Goal: Information Seeking & Learning: Learn about a topic

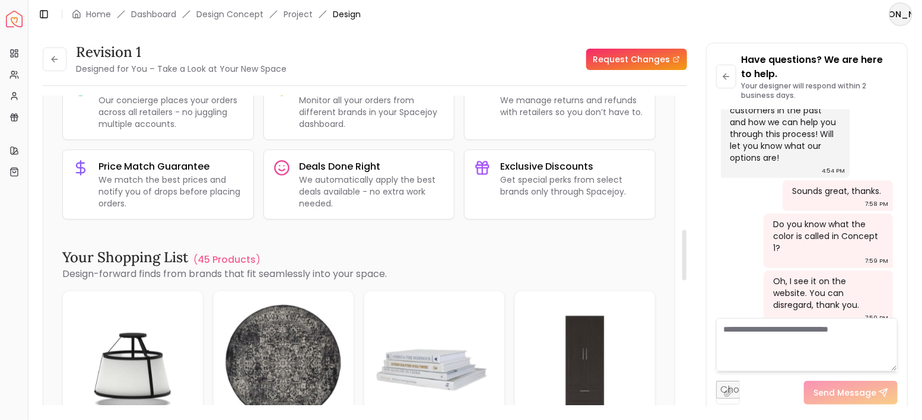
scroll to position [593, 0]
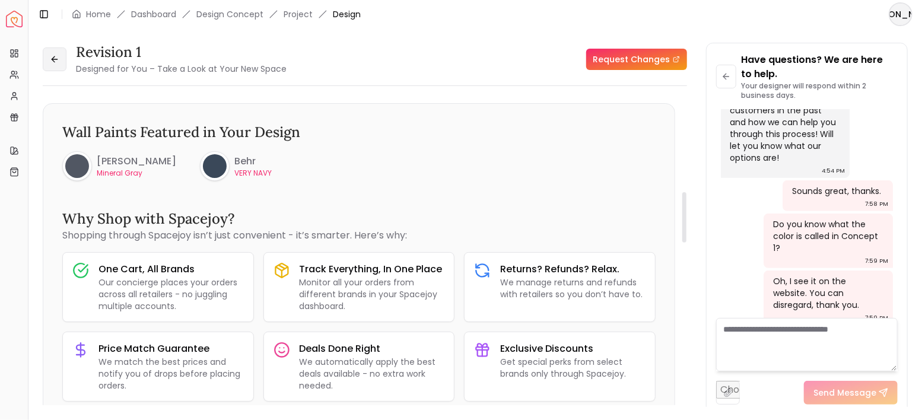
click at [50, 59] on icon at bounding box center [54, 59] width 9 height 9
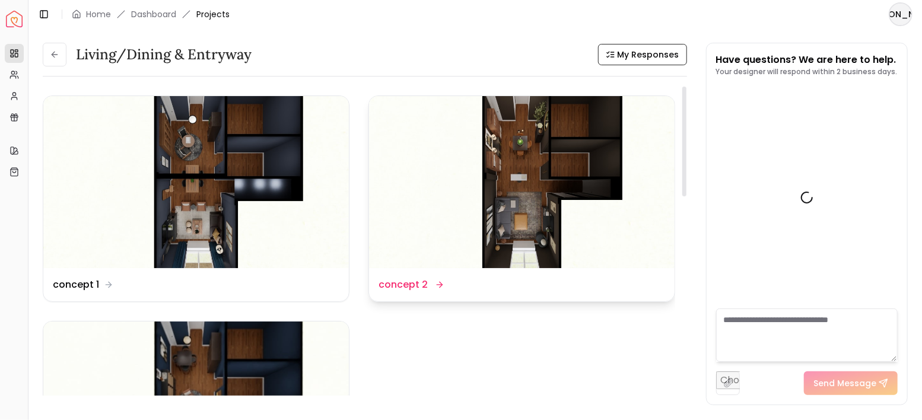
scroll to position [2816, 0]
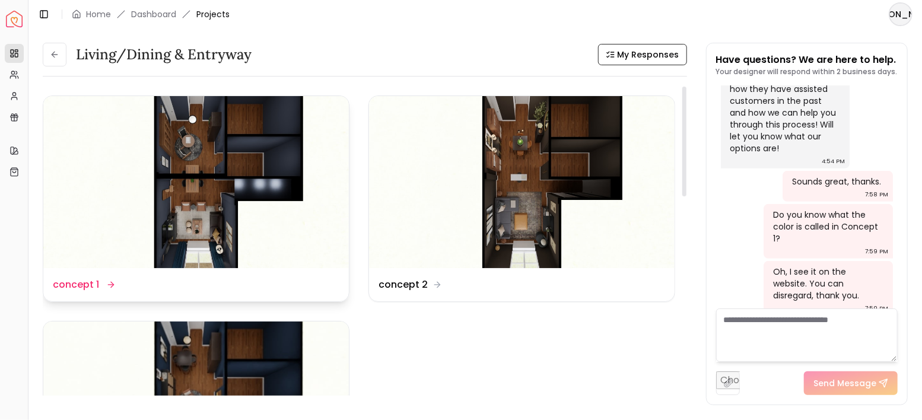
click at [264, 180] on img at bounding box center [196, 182] width 306 height 172
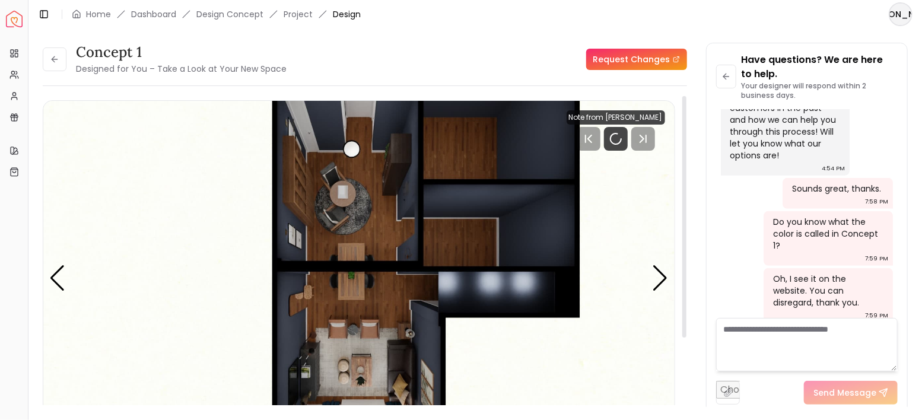
scroll to position [2830, 0]
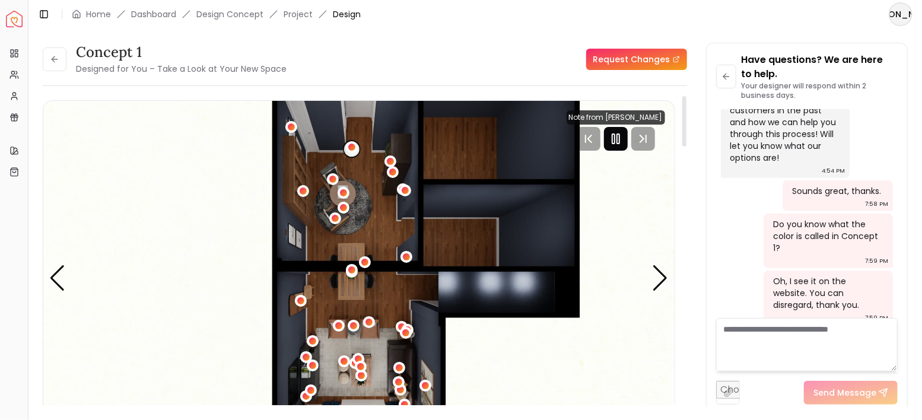
click at [617, 142] on rect "Pause" at bounding box center [618, 138] width 2 height 9
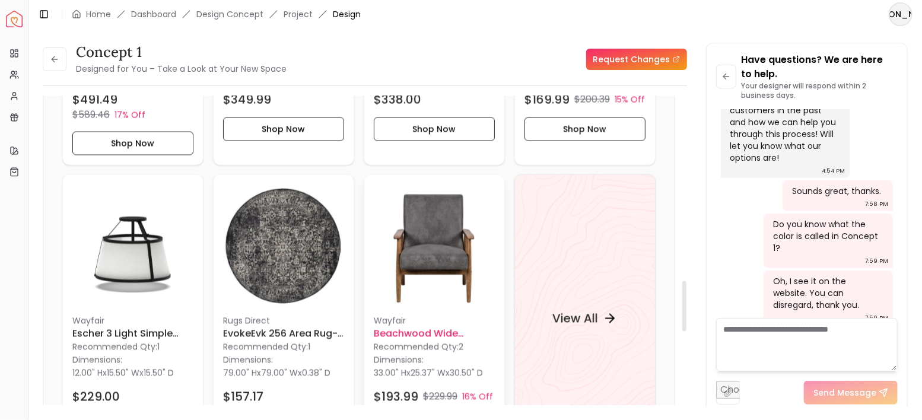
scroll to position [1227, 0]
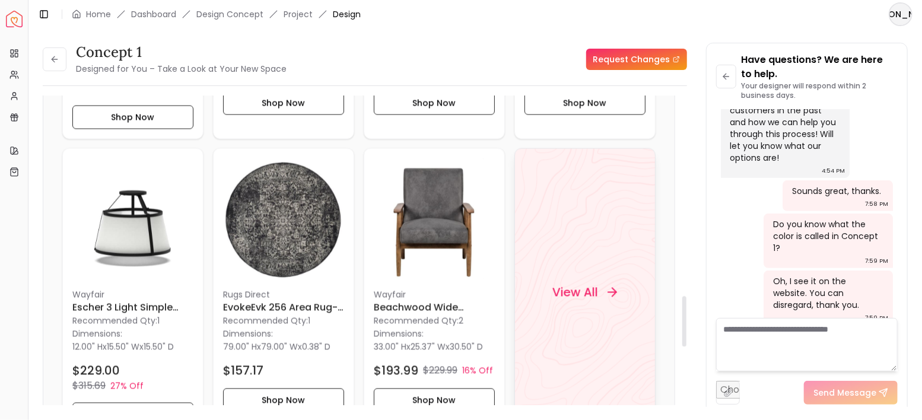
click at [584, 284] on h4 "View All" at bounding box center [575, 292] width 46 height 17
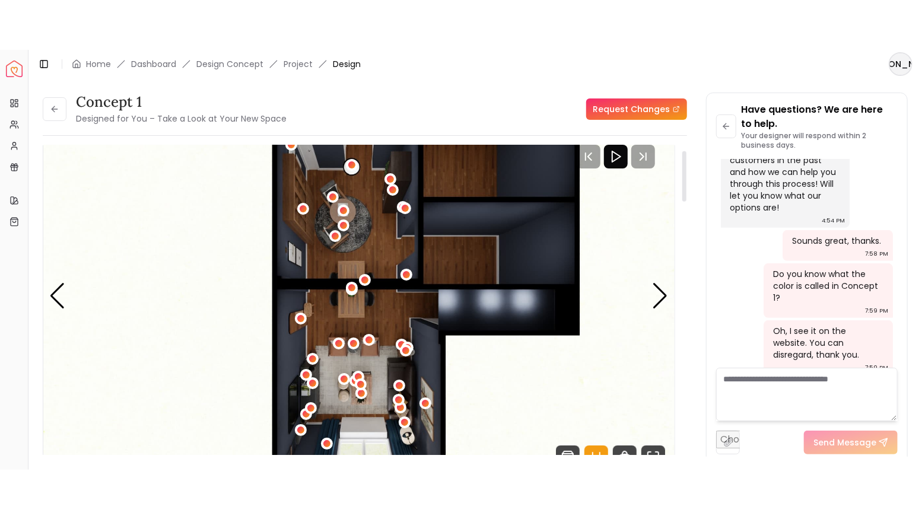
scroll to position [79, 0]
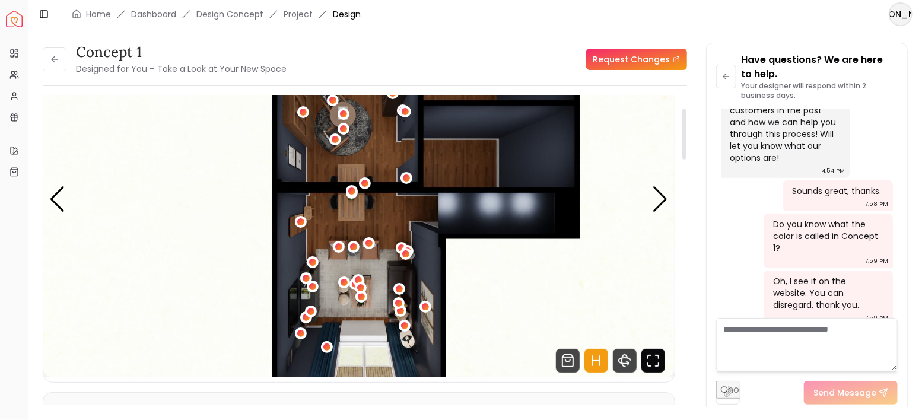
click at [646, 363] on icon "Fullscreen" at bounding box center [653, 361] width 24 height 24
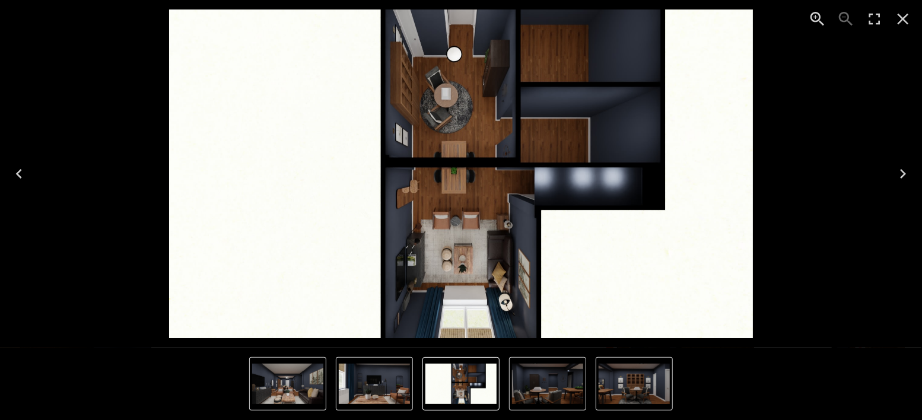
click at [903, 174] on icon "Next" at bounding box center [903, 173] width 19 height 19
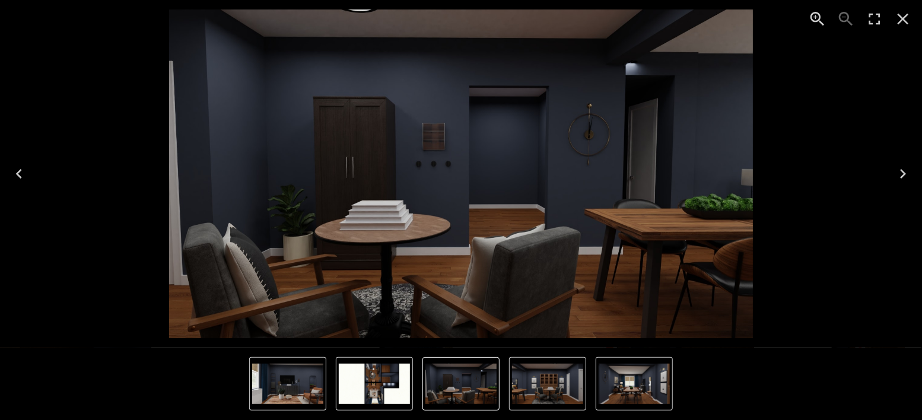
click at [903, 174] on icon "Next" at bounding box center [903, 173] width 19 height 19
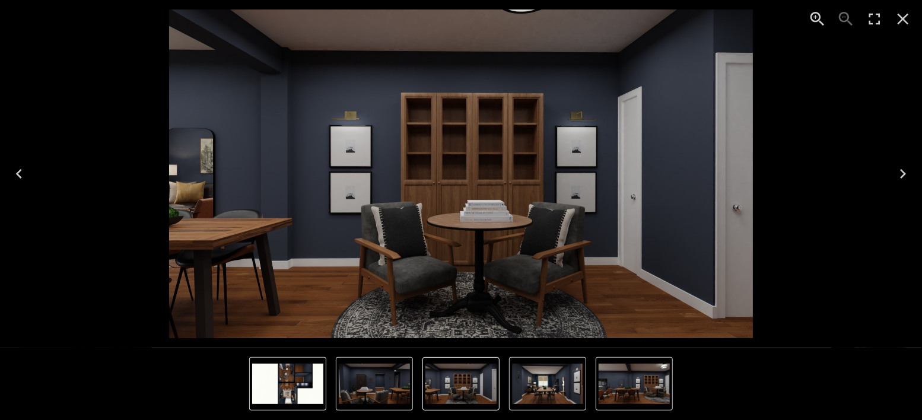
click at [903, 174] on icon "Next" at bounding box center [903, 173] width 19 height 19
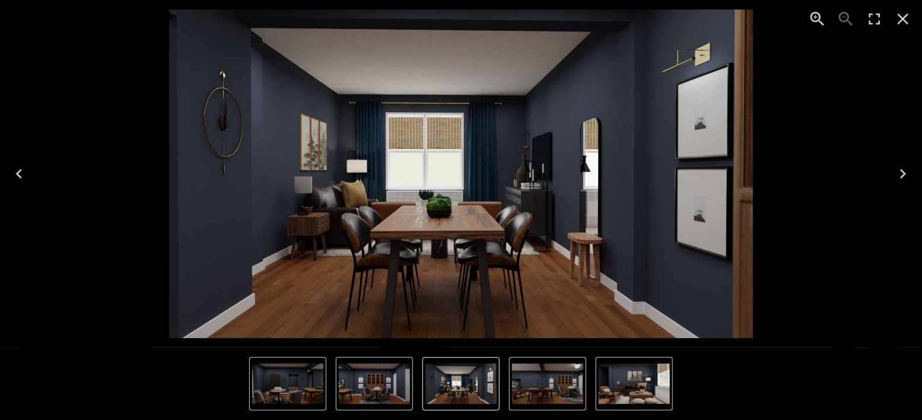
click at [903, 174] on icon "Next" at bounding box center [903, 173] width 19 height 19
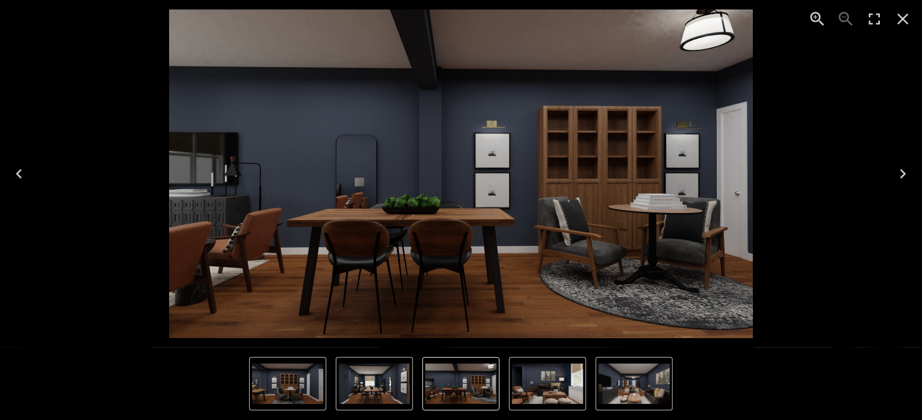
click at [903, 174] on icon "Next" at bounding box center [903, 173] width 19 height 19
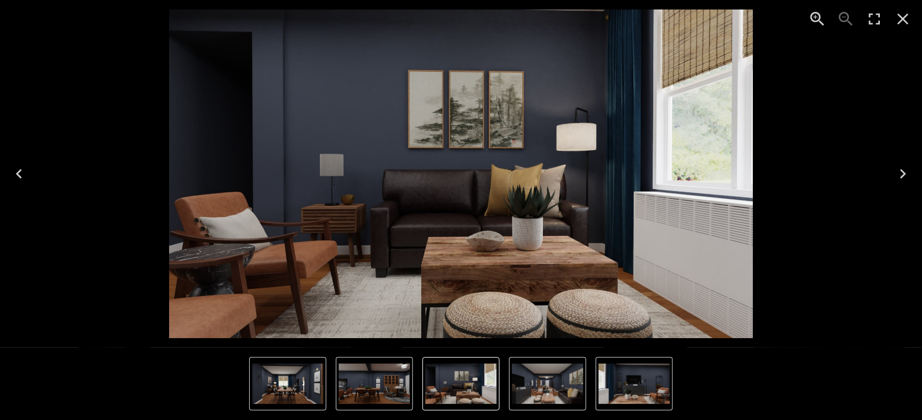
click at [903, 174] on icon "Next" at bounding box center [903, 173] width 19 height 19
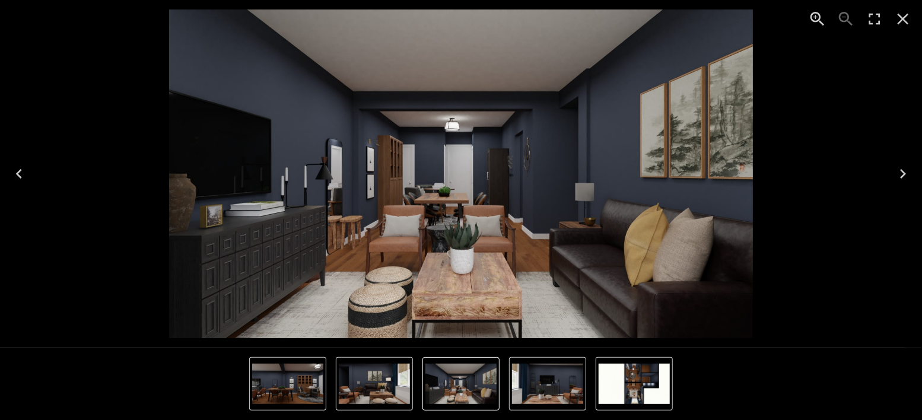
click at [903, 174] on icon "Next" at bounding box center [903, 173] width 19 height 19
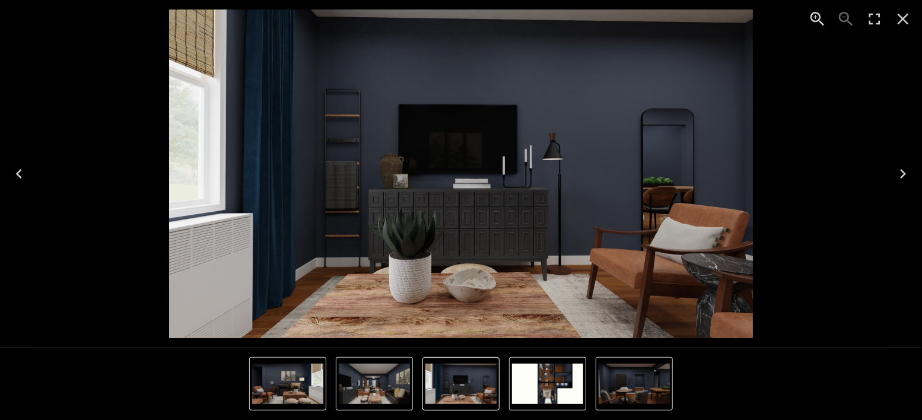
click at [903, 174] on icon "Next" at bounding box center [903, 173] width 19 height 19
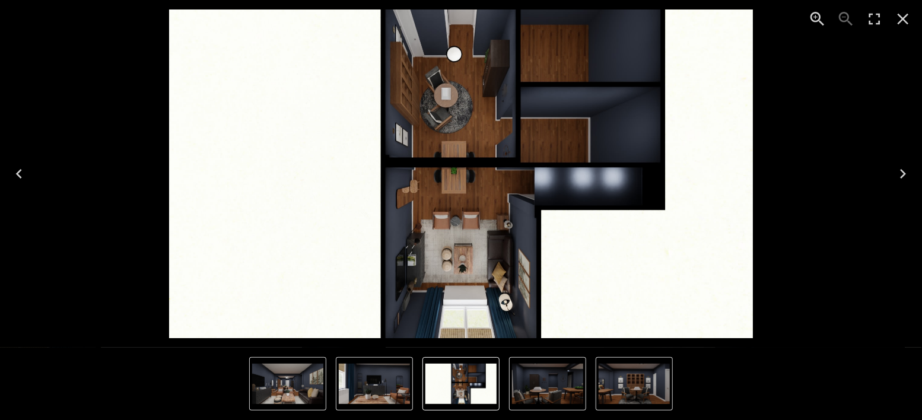
click at [903, 174] on icon "Next" at bounding box center [903, 173] width 19 height 19
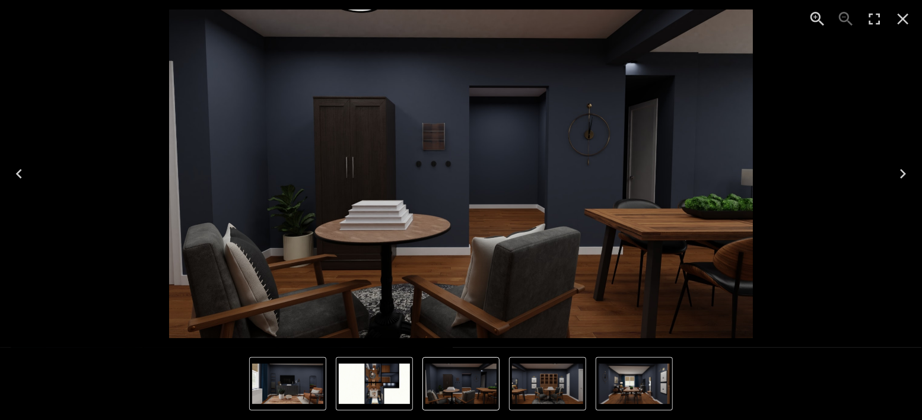
click at [903, 174] on icon "Next" at bounding box center [903, 173] width 19 height 19
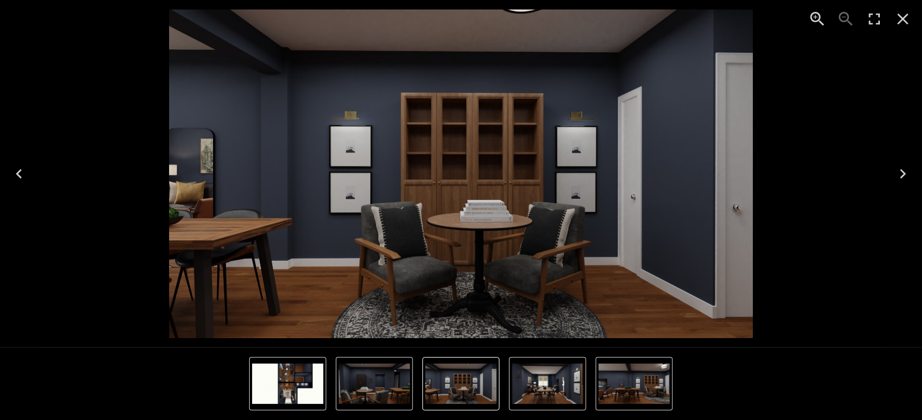
click at [903, 174] on icon "Next" at bounding box center [903, 173] width 19 height 19
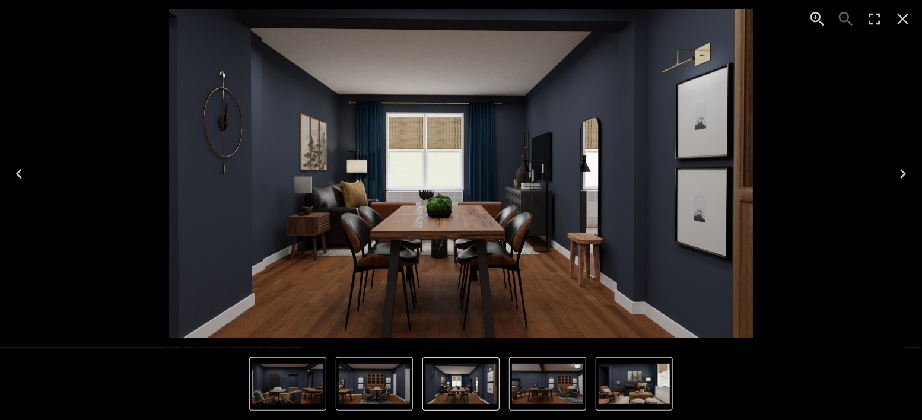
click at [903, 174] on icon "Next" at bounding box center [903, 173] width 19 height 19
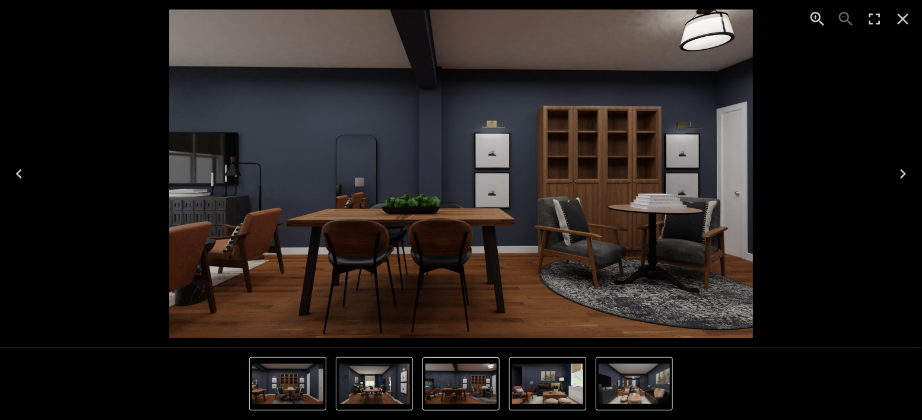
click at [903, 174] on icon "Next" at bounding box center [903, 173] width 19 height 19
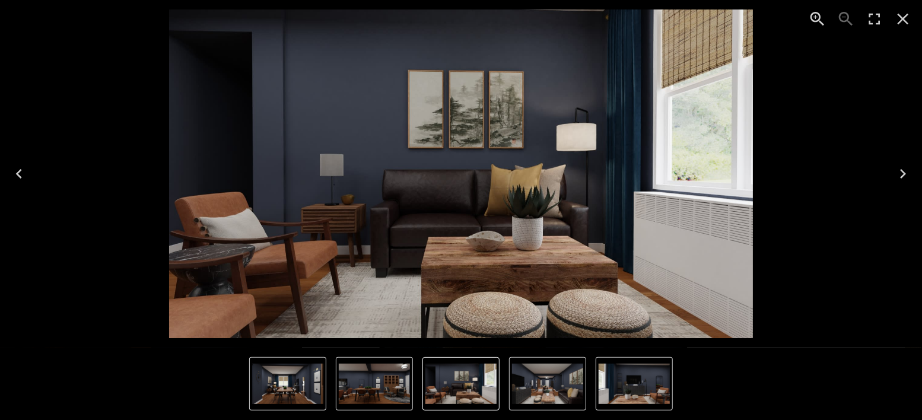
click at [903, 174] on icon "Next" at bounding box center [903, 173] width 19 height 19
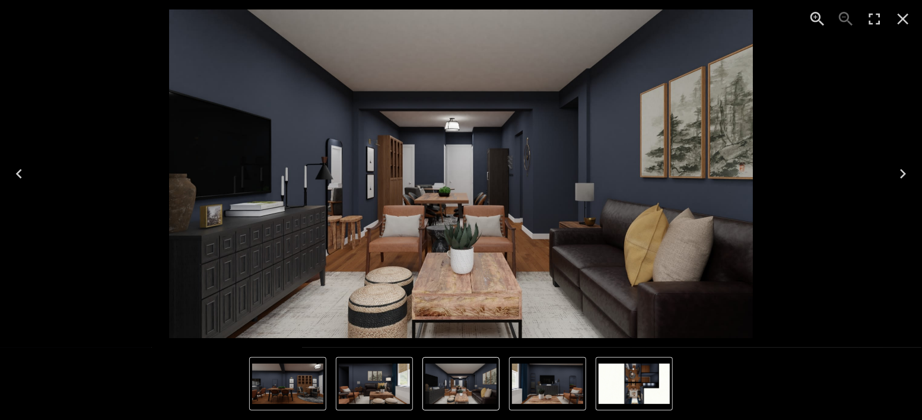
click at [907, 14] on icon "Close" at bounding box center [903, 18] width 19 height 19
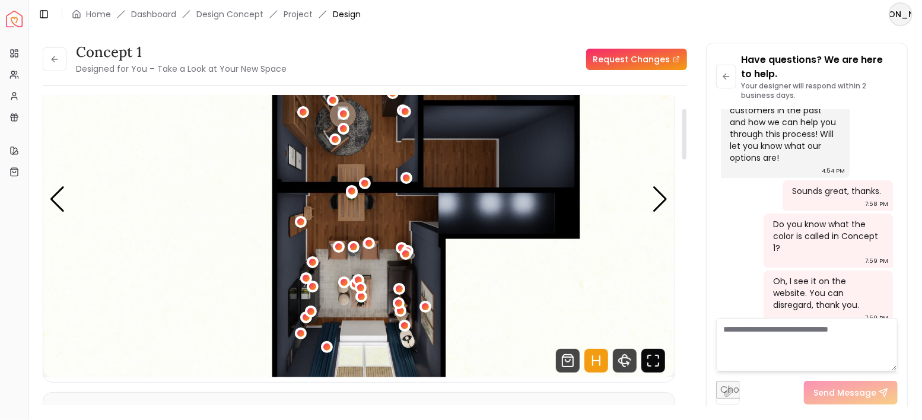
click at [657, 363] on icon "Fullscreen" at bounding box center [653, 361] width 24 height 24
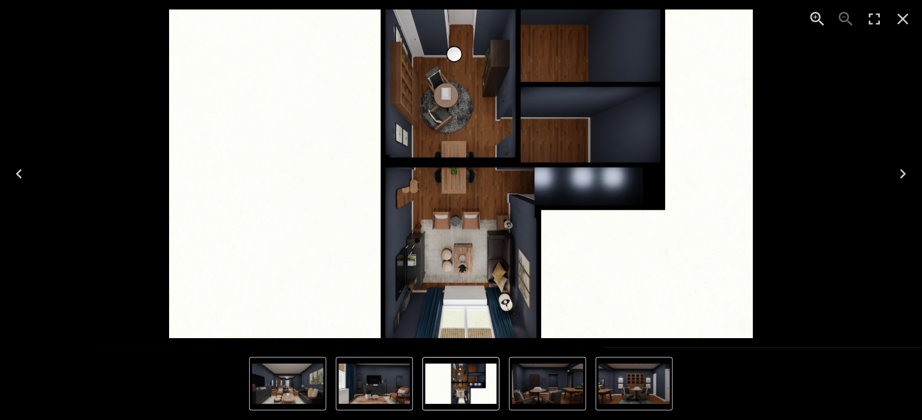
click at [906, 172] on icon "Next" at bounding box center [903, 173] width 19 height 19
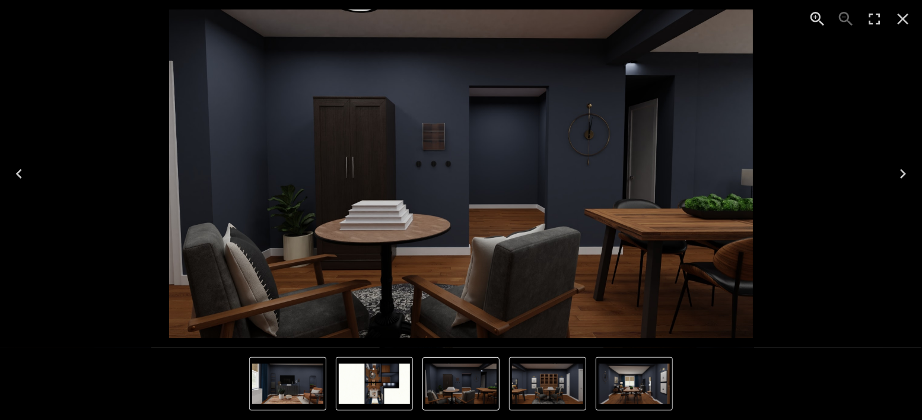
click at [906, 172] on icon "Next" at bounding box center [903, 173] width 19 height 19
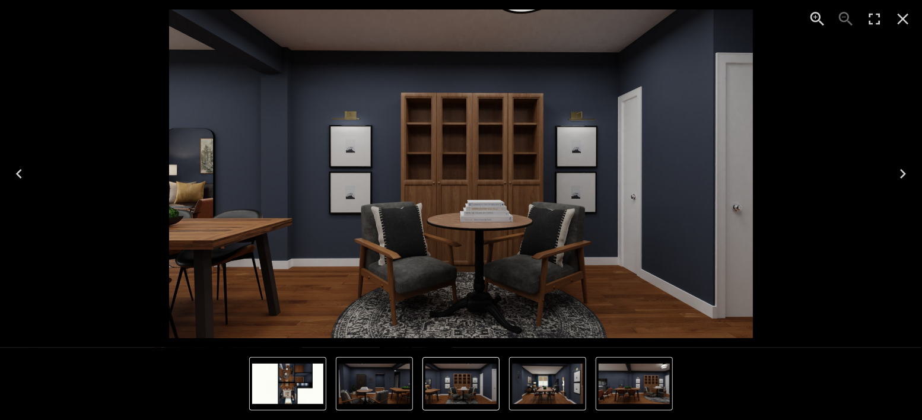
click at [906, 172] on icon "Next" at bounding box center [903, 173] width 19 height 19
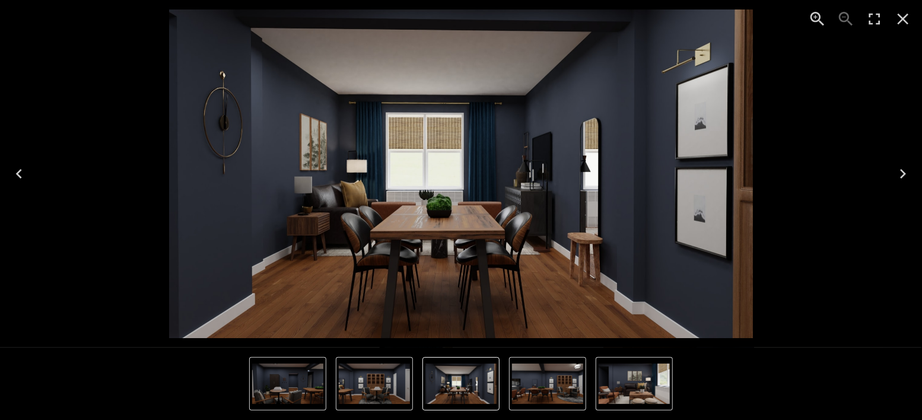
click at [906, 172] on icon "Next" at bounding box center [903, 173] width 19 height 19
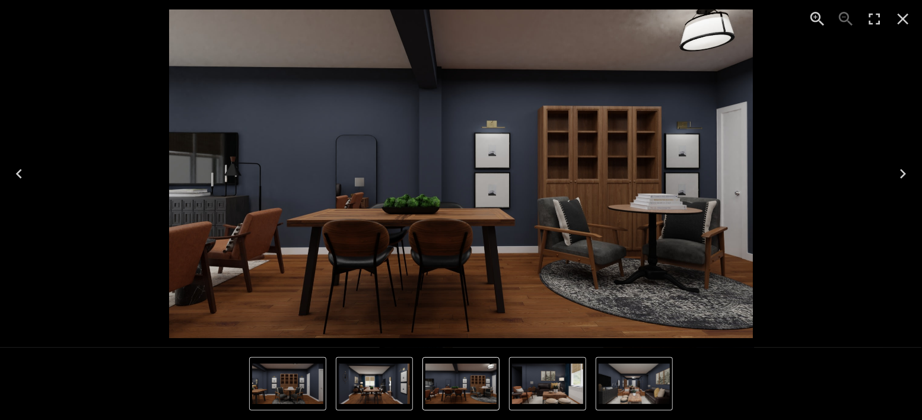
click at [906, 172] on icon "Next" at bounding box center [903, 173] width 19 height 19
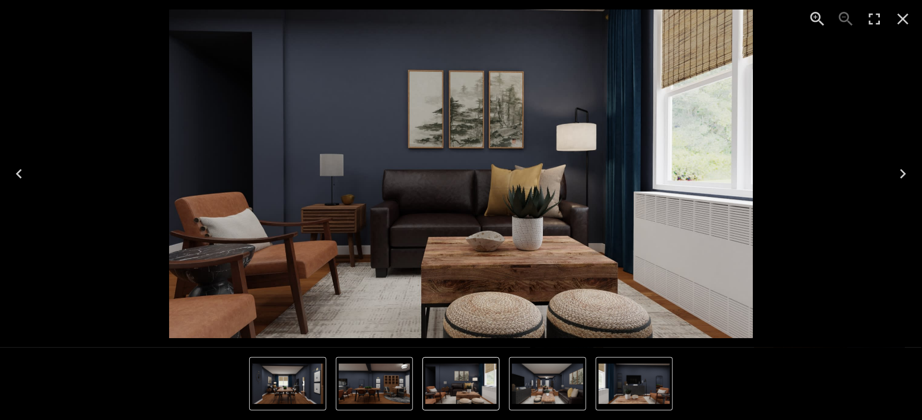
click at [872, 23] on icon "Enter Fullscreen" at bounding box center [874, 18] width 19 height 19
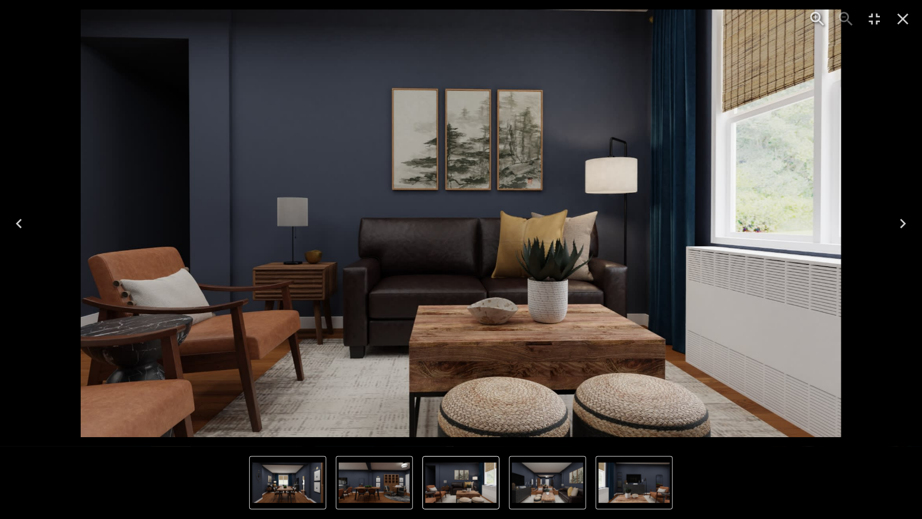
click at [903, 17] on icon "Close" at bounding box center [903, 18] width 19 height 19
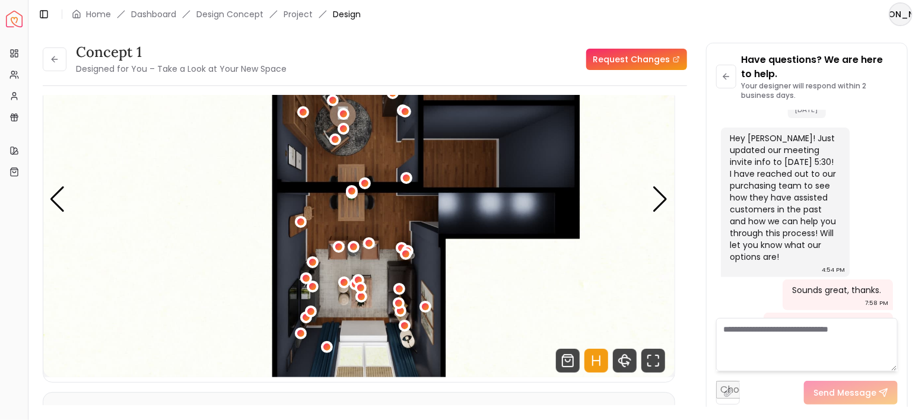
scroll to position [2830, 0]
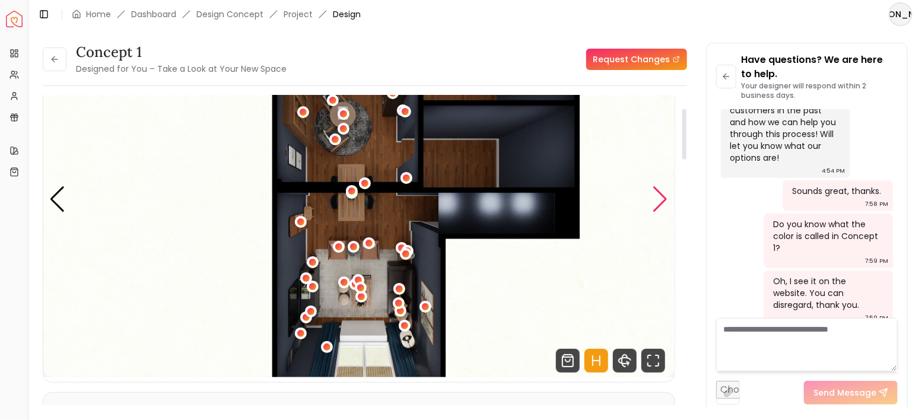
click at [665, 205] on div "Next slide" at bounding box center [661, 199] width 16 height 26
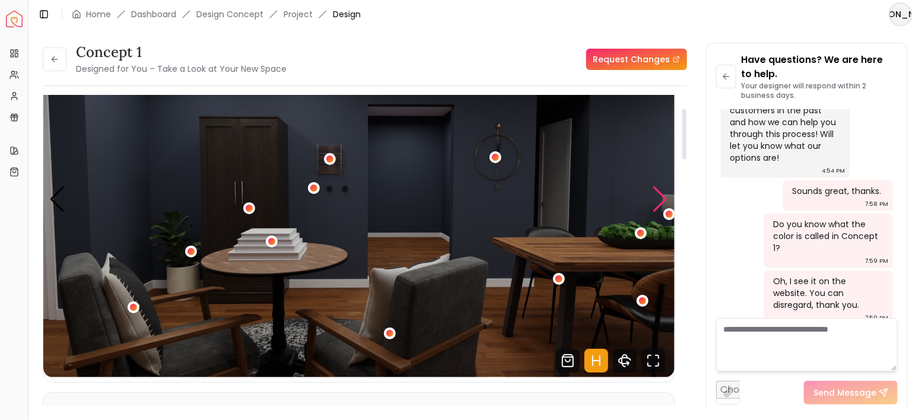
click at [663, 202] on div "Next slide" at bounding box center [661, 199] width 16 height 26
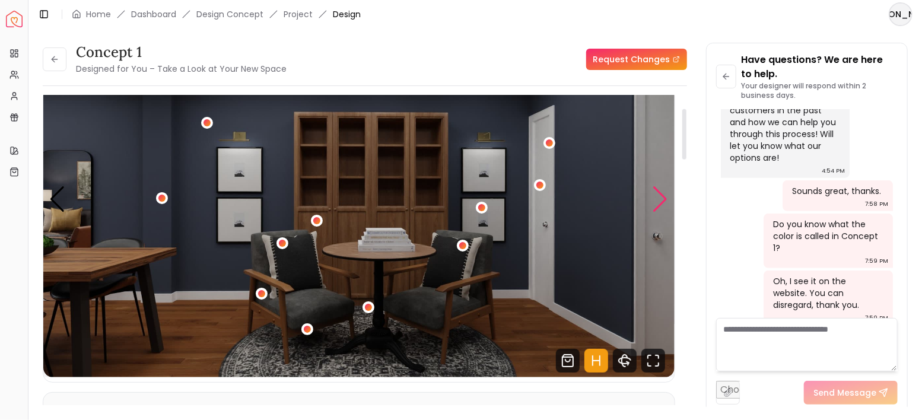
click at [663, 202] on div "Next slide" at bounding box center [661, 199] width 16 height 26
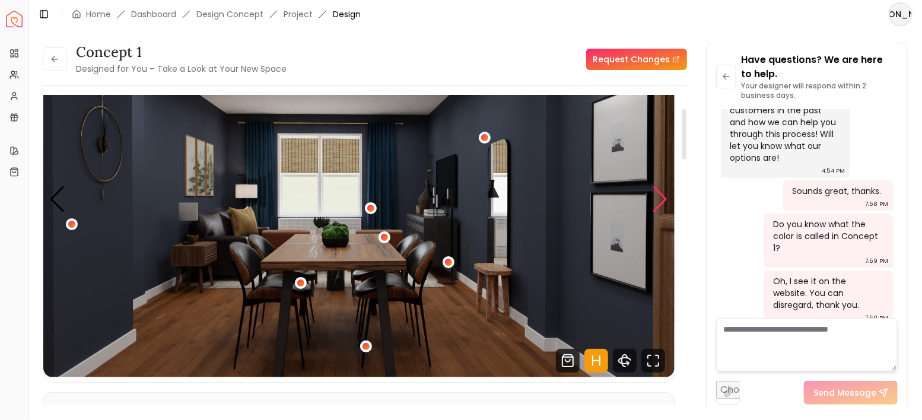
click at [663, 202] on div "Next slide" at bounding box center [661, 199] width 16 height 26
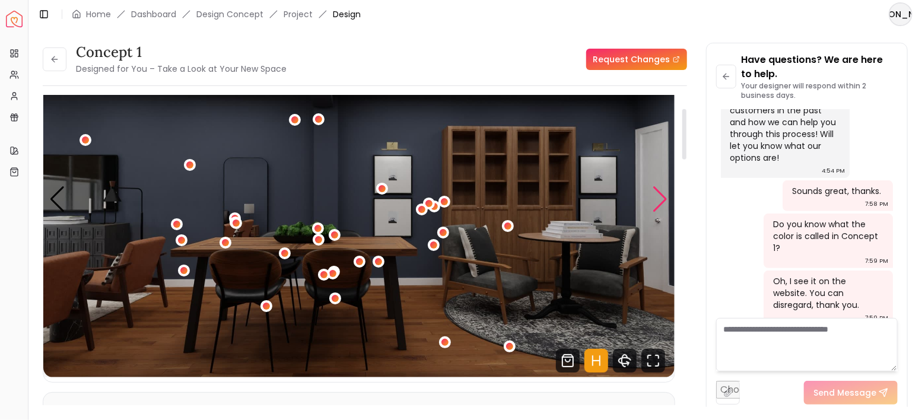
click at [663, 201] on div "Next slide" at bounding box center [661, 199] width 16 height 26
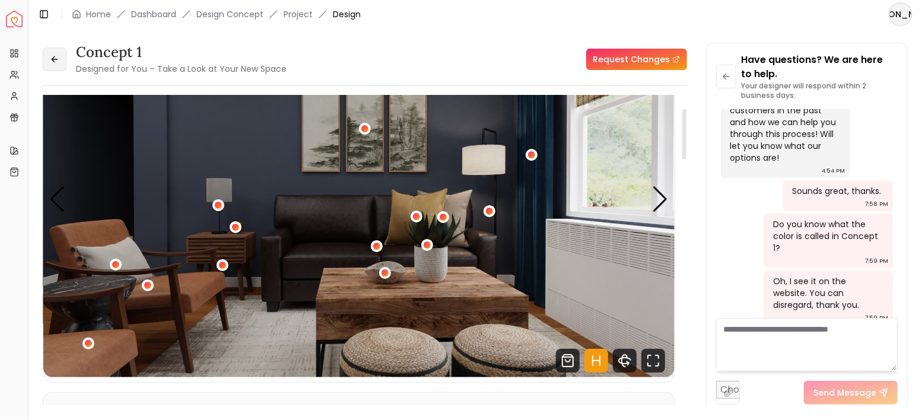
click at [61, 68] on button at bounding box center [55, 59] width 24 height 24
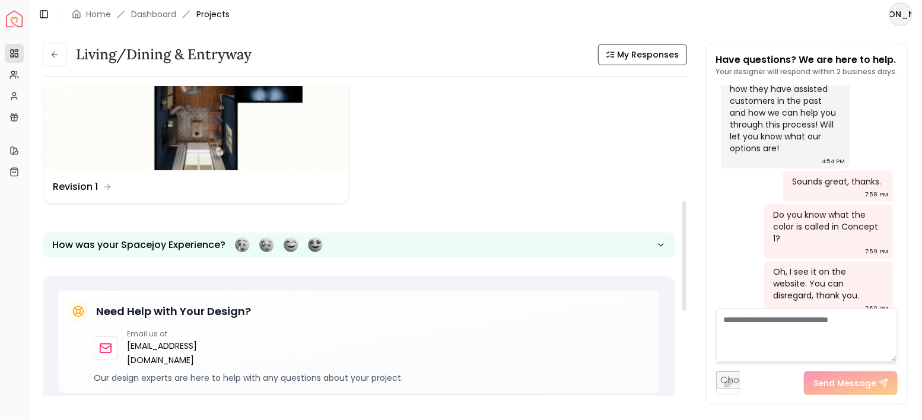
scroll to position [237, 0]
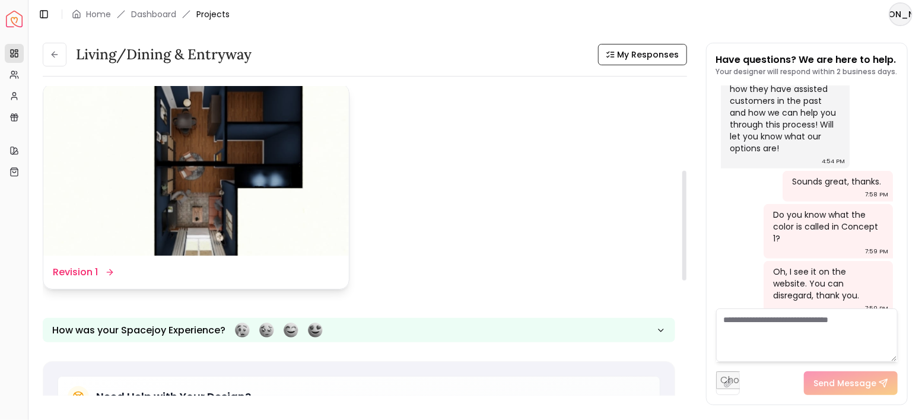
click at [236, 163] on img at bounding box center [196, 170] width 306 height 172
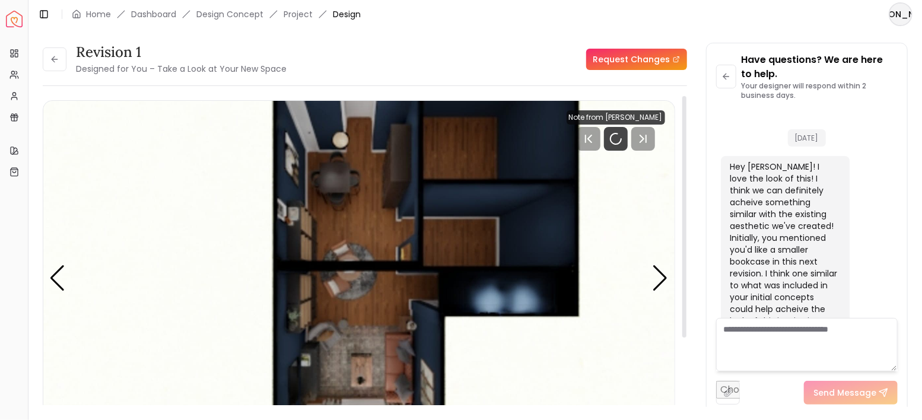
scroll to position [2830, 0]
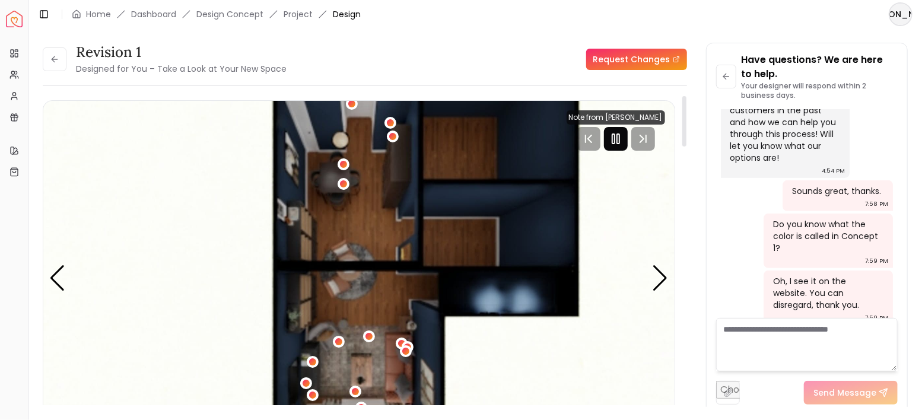
click at [618, 143] on rect "Pause" at bounding box center [618, 138] width 2 height 9
click at [662, 276] on div "Next slide" at bounding box center [661, 278] width 16 height 26
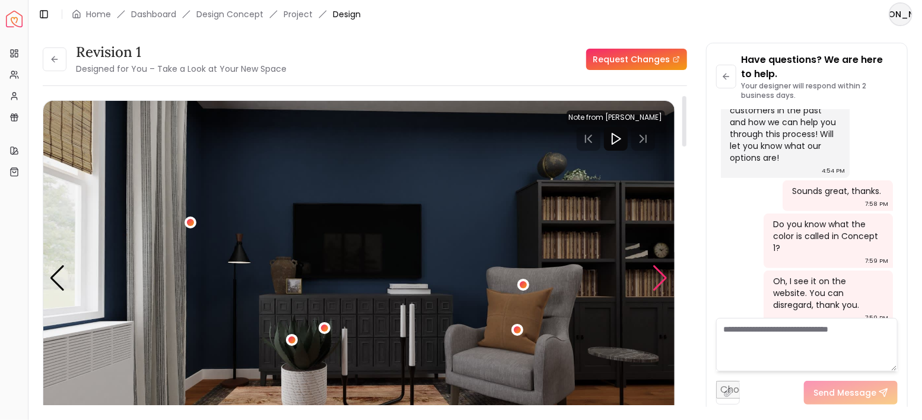
click at [658, 272] on div "Next slide" at bounding box center [661, 278] width 16 height 26
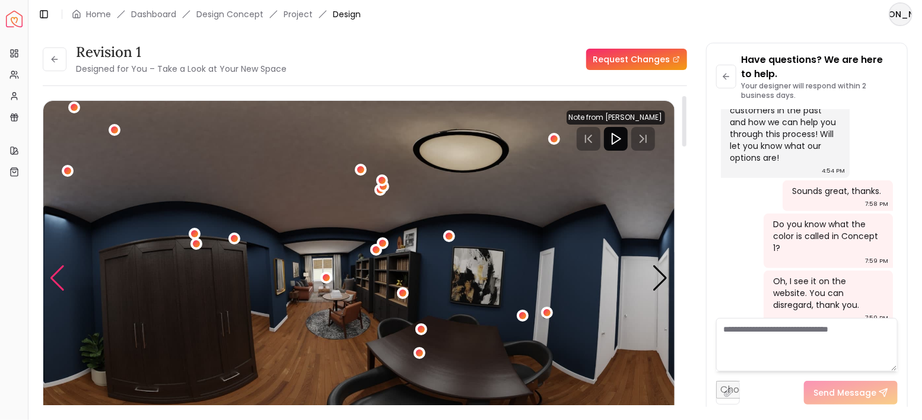
click at [58, 271] on div "Previous slide" at bounding box center [57, 278] width 16 height 26
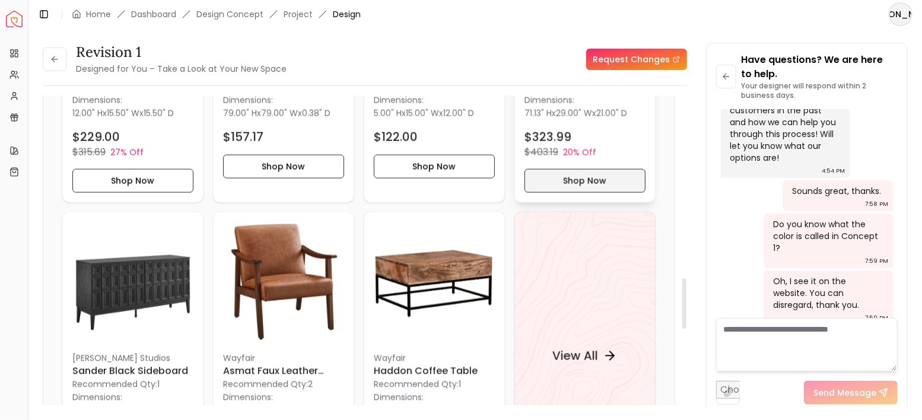
scroll to position [1305, 0]
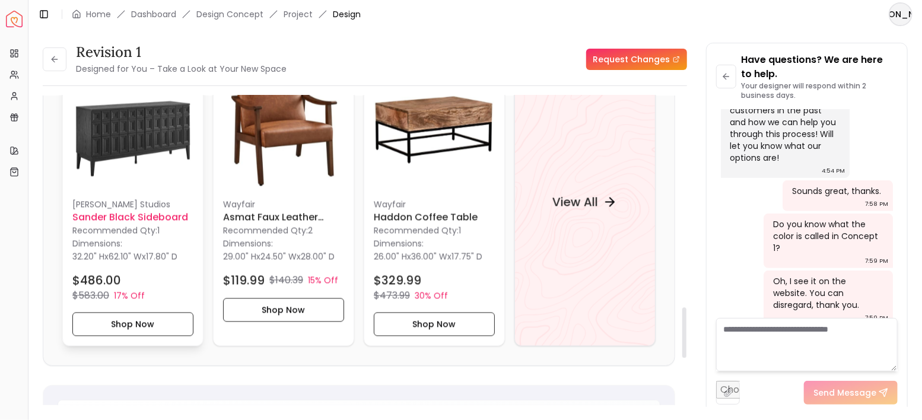
click at [168, 211] on h6 "Sander Black Sideboard" at bounding box center [132, 218] width 121 height 14
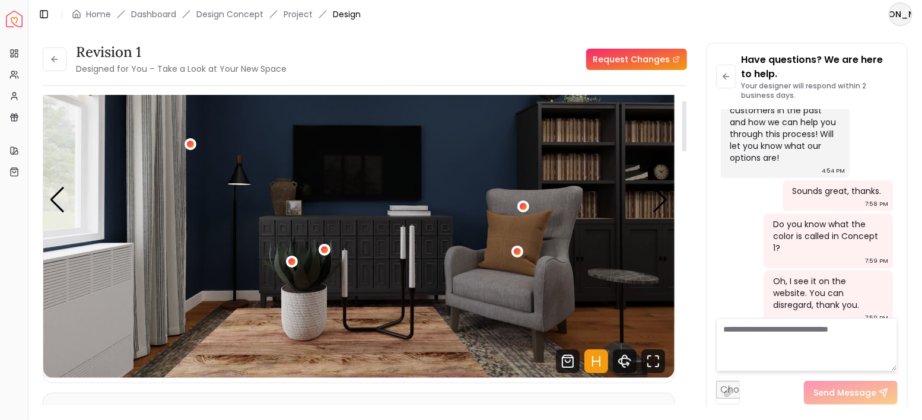
scroll to position [79, 0]
click at [321, 247] on div "2 / 10" at bounding box center [324, 249] width 9 height 9
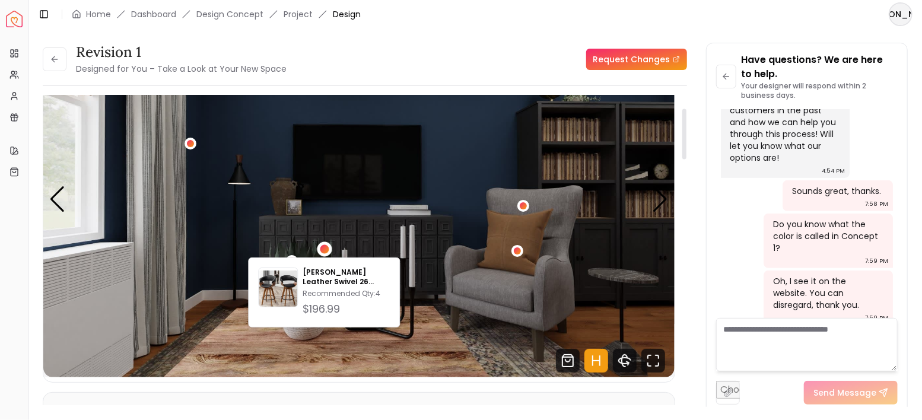
click at [233, 212] on img "2 / 10" at bounding box center [358, 199] width 631 height 355
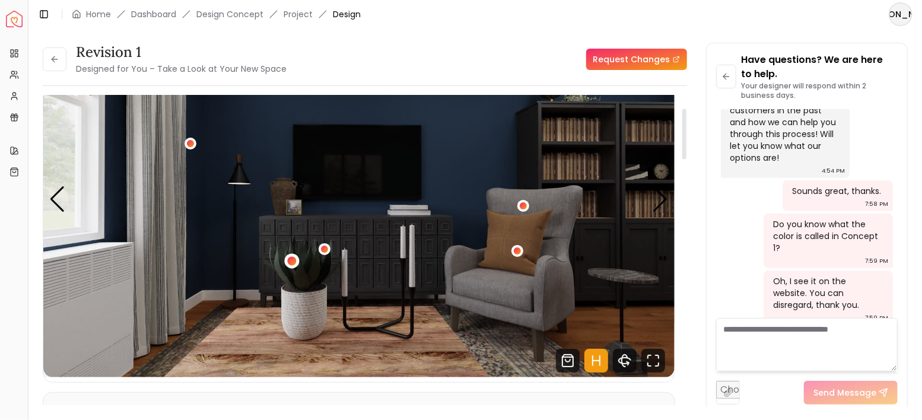
click at [293, 258] on div "2 / 10" at bounding box center [291, 260] width 9 height 9
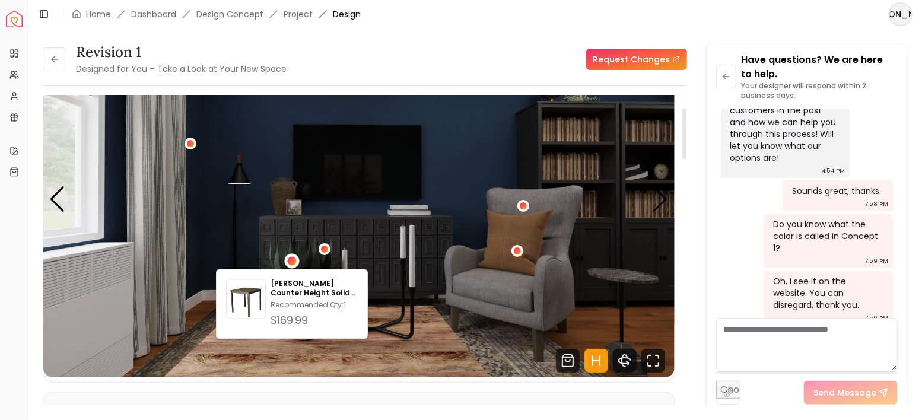
click at [378, 224] on img "2 / 10" at bounding box center [358, 199] width 631 height 355
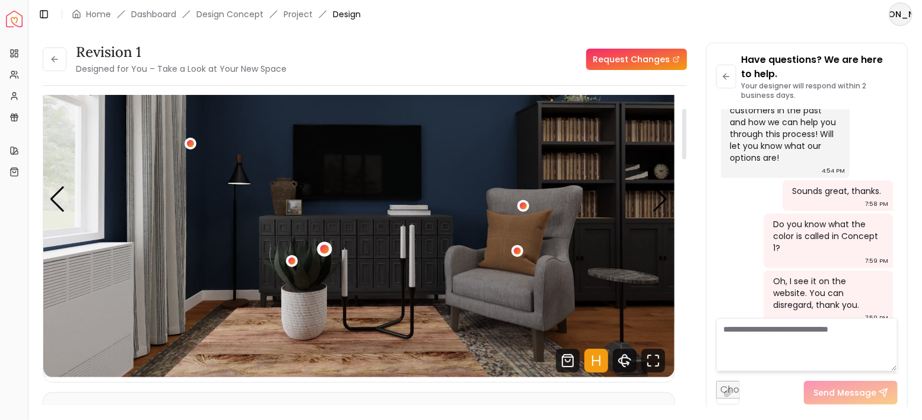
click at [322, 246] on div "2 / 10" at bounding box center [324, 249] width 9 height 9
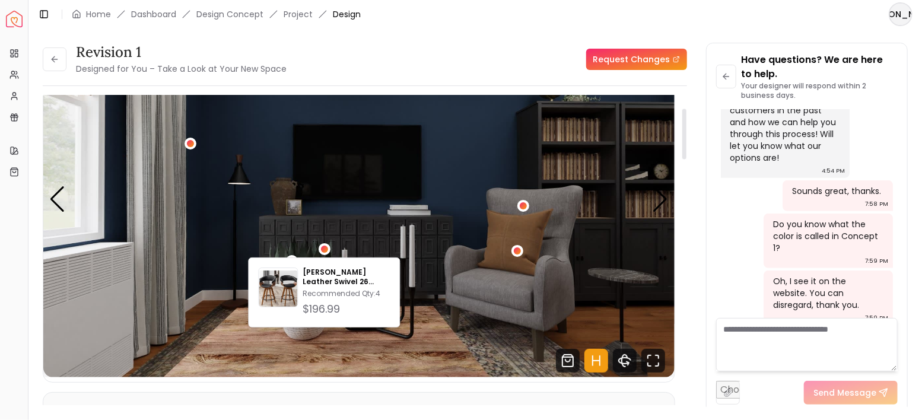
click at [358, 216] on img "2 / 10" at bounding box center [358, 199] width 631 height 355
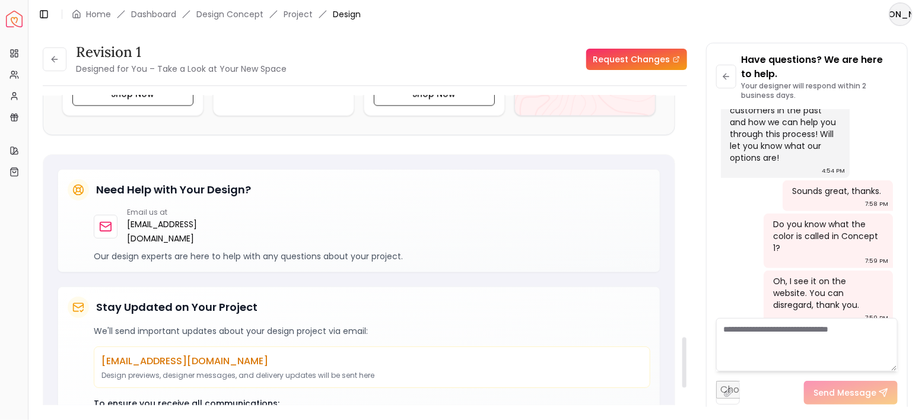
scroll to position [1378, 0]
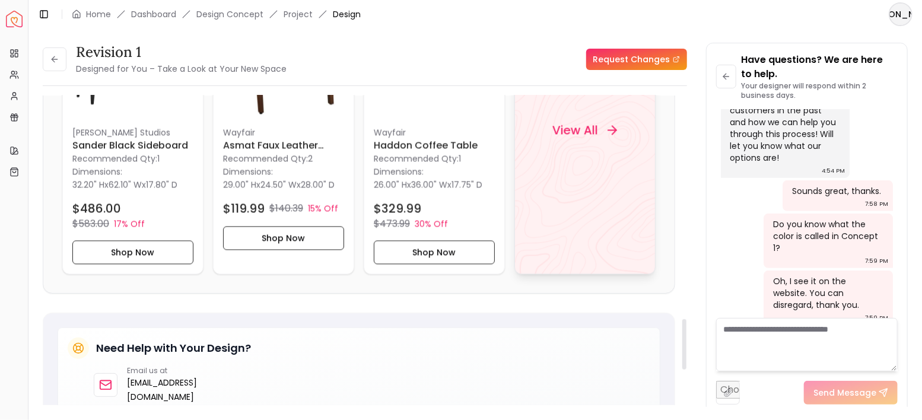
click at [583, 178] on div "View All" at bounding box center [584, 130] width 141 height 288
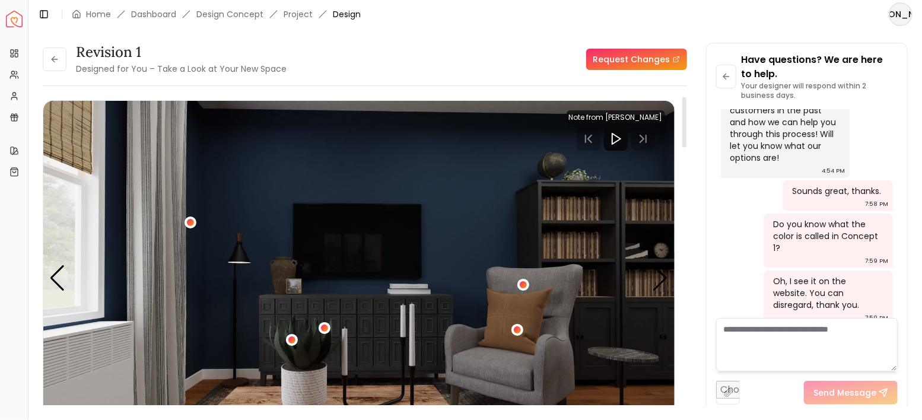
scroll to position [39, 0]
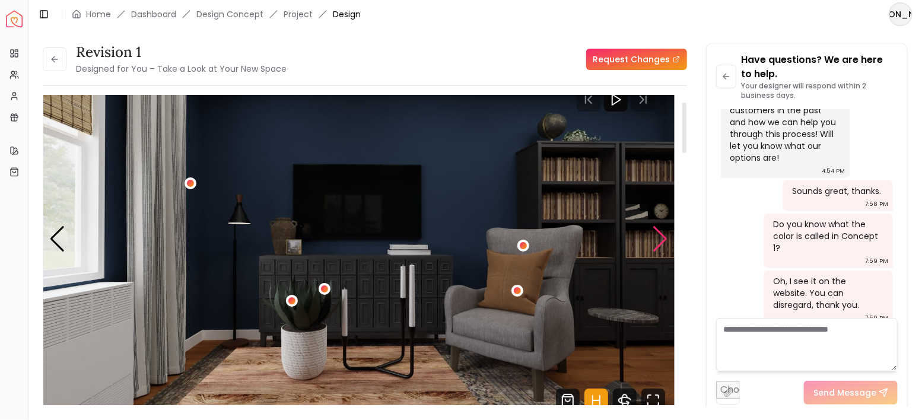
click at [663, 227] on div "Next slide" at bounding box center [661, 239] width 16 height 26
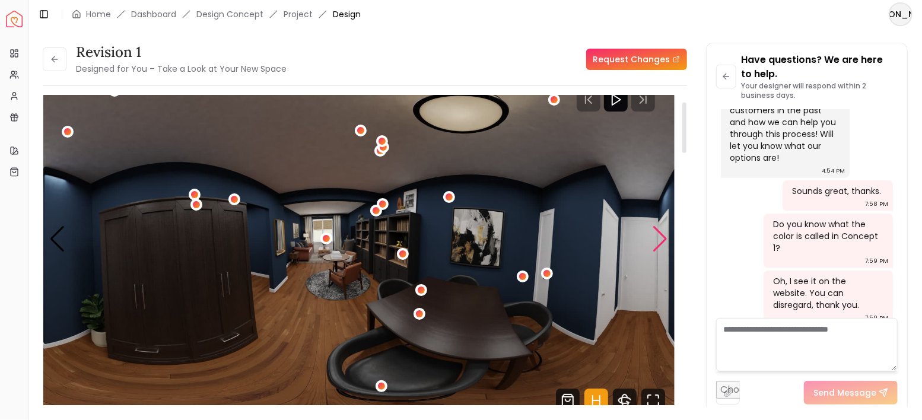
click at [663, 228] on div "Next slide" at bounding box center [661, 239] width 16 height 26
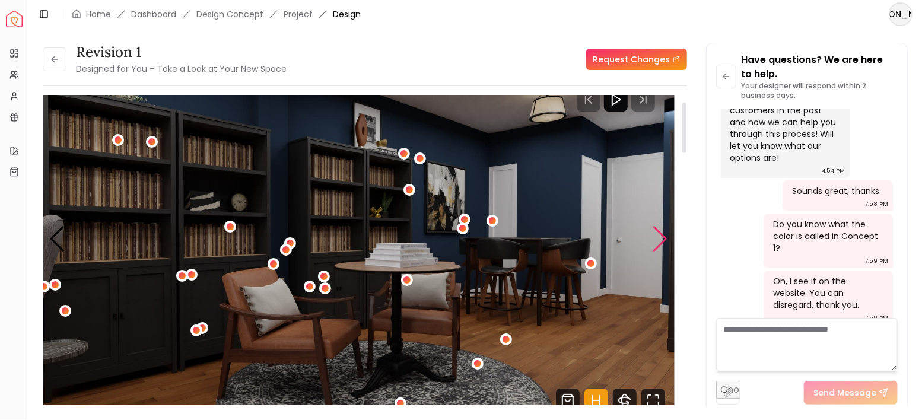
click at [663, 228] on div "Next slide" at bounding box center [661, 239] width 16 height 26
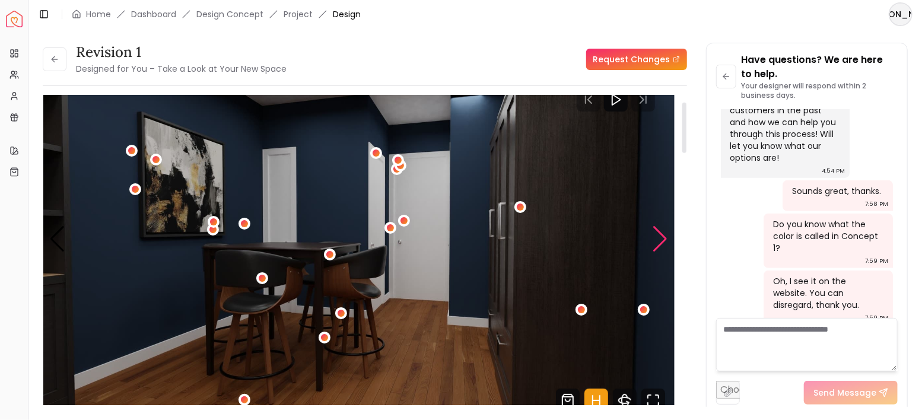
click at [663, 228] on div "Next slide" at bounding box center [661, 239] width 16 height 26
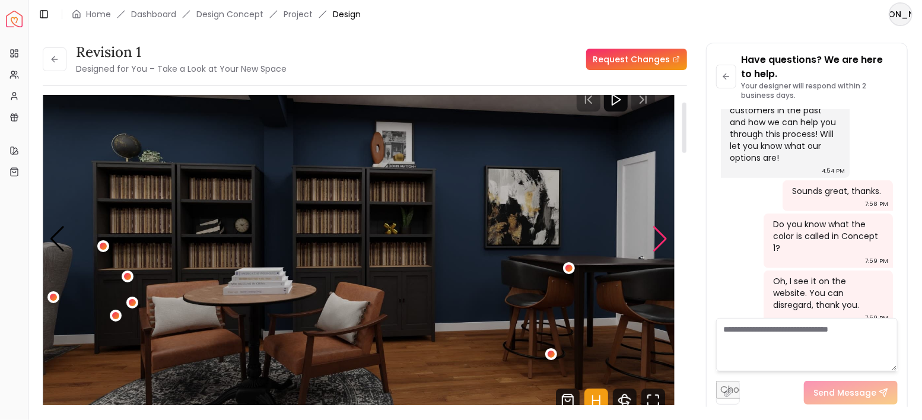
click at [663, 228] on div "Next slide" at bounding box center [661, 239] width 16 height 26
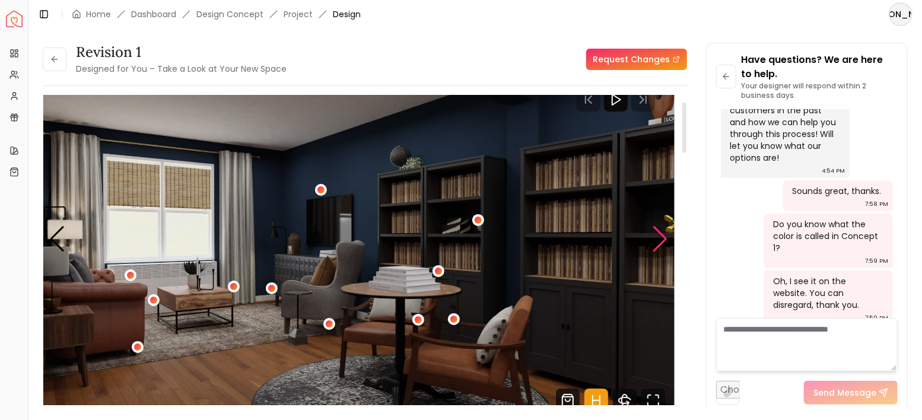
click at [663, 228] on div "Next slide" at bounding box center [661, 239] width 16 height 26
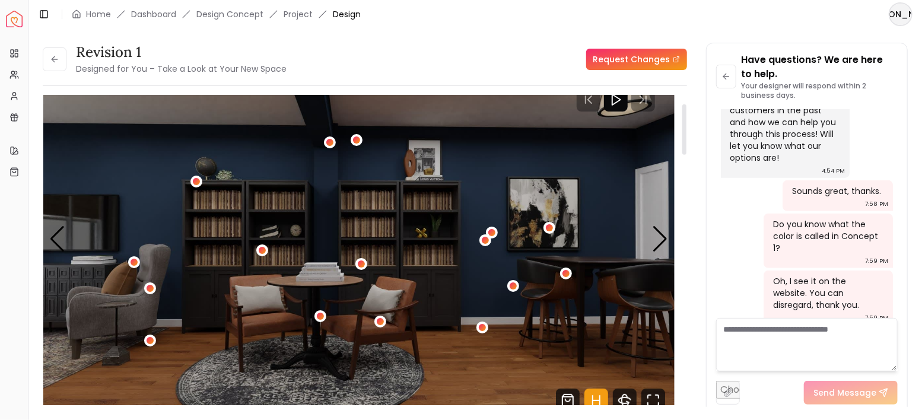
scroll to position [79, 0]
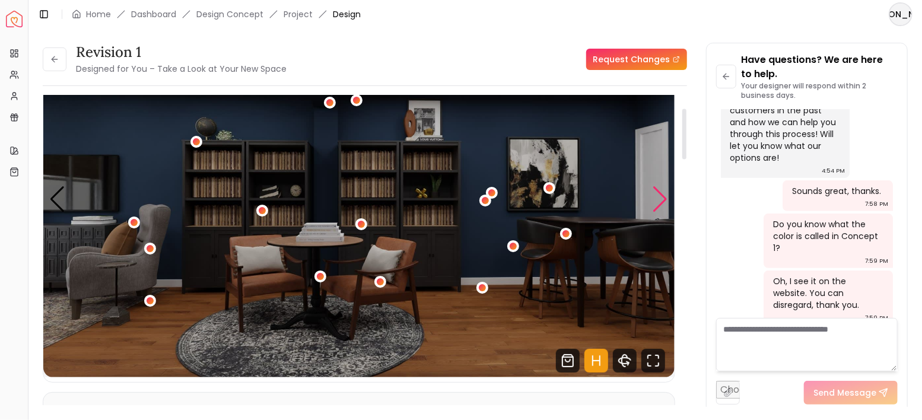
click at [655, 201] on div "Next slide" at bounding box center [661, 199] width 16 height 26
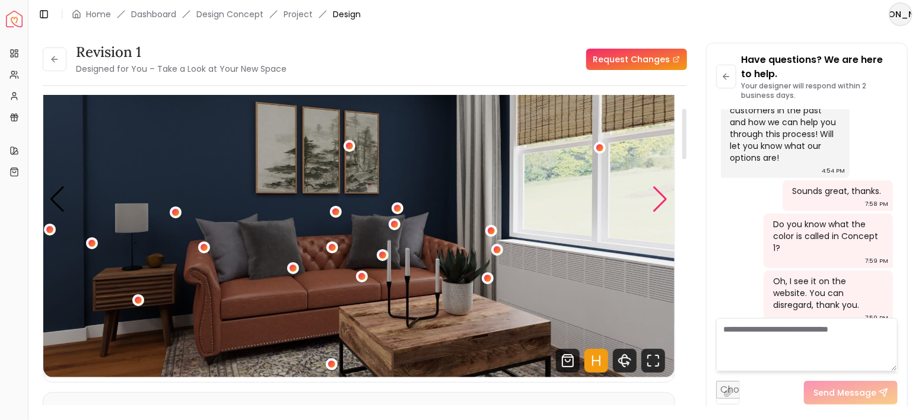
click at [655, 201] on div "Next slide" at bounding box center [661, 199] width 16 height 26
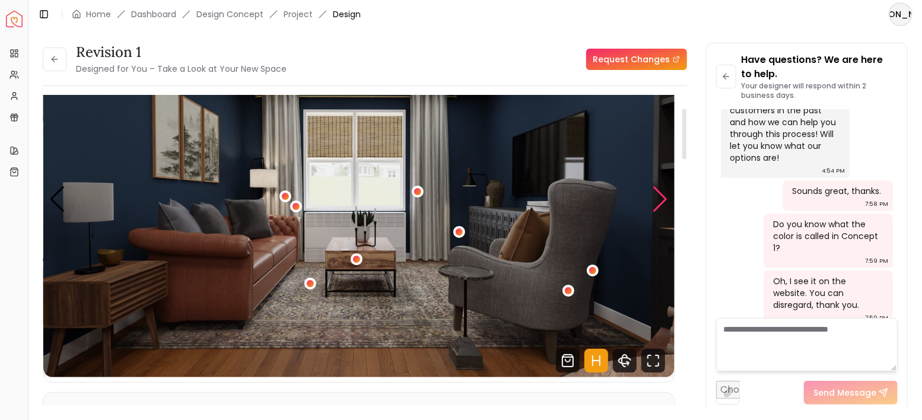
click at [655, 201] on div "Next slide" at bounding box center [661, 199] width 16 height 26
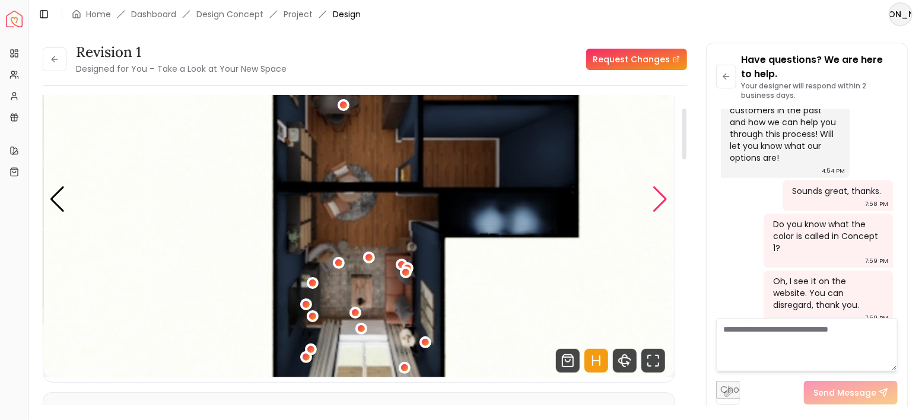
click at [655, 201] on div "Next slide" at bounding box center [661, 199] width 16 height 26
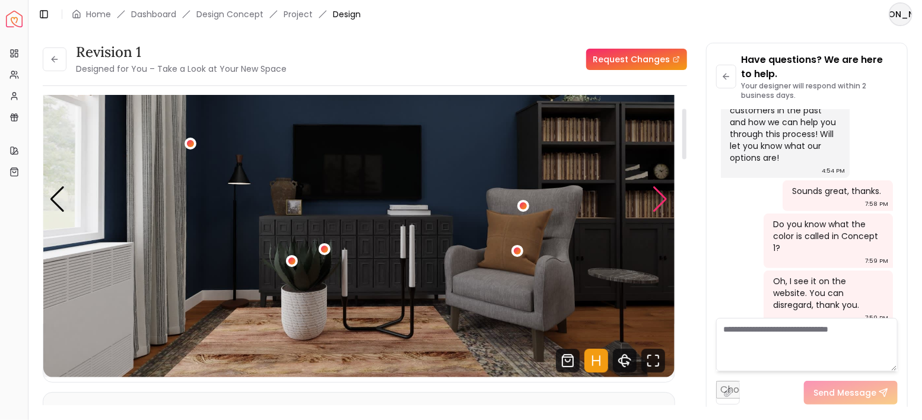
click at [655, 201] on div "Next slide" at bounding box center [661, 199] width 16 height 26
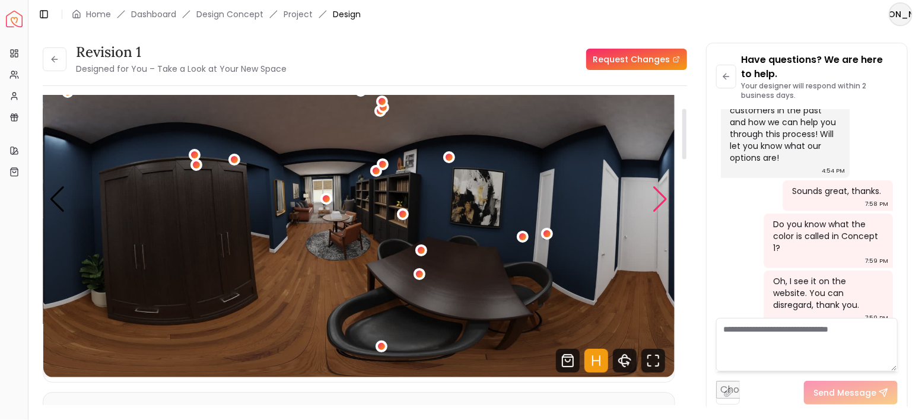
click at [655, 201] on div "Next slide" at bounding box center [661, 199] width 16 height 26
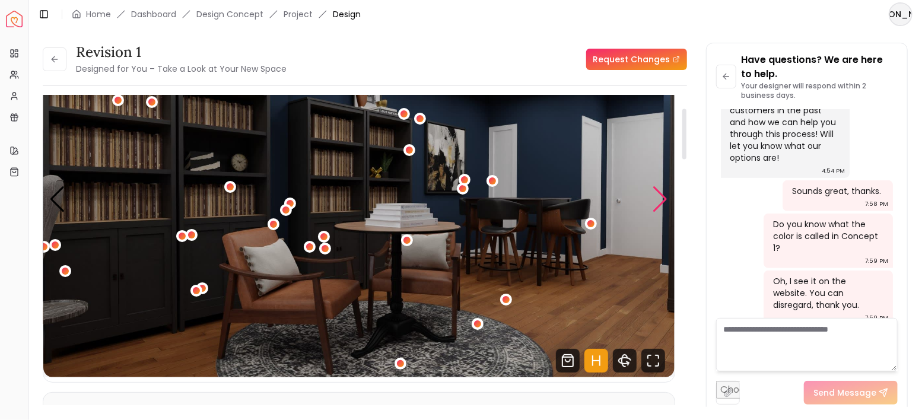
click at [655, 201] on div "Next slide" at bounding box center [661, 199] width 16 height 26
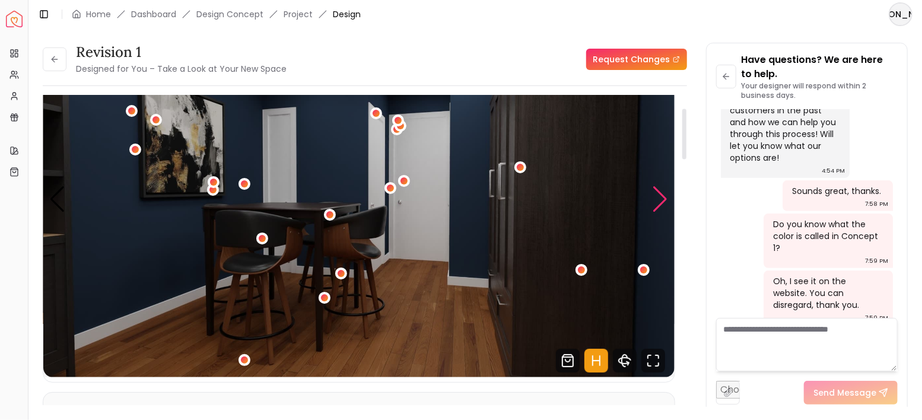
click at [655, 201] on div "Next slide" at bounding box center [661, 199] width 16 height 26
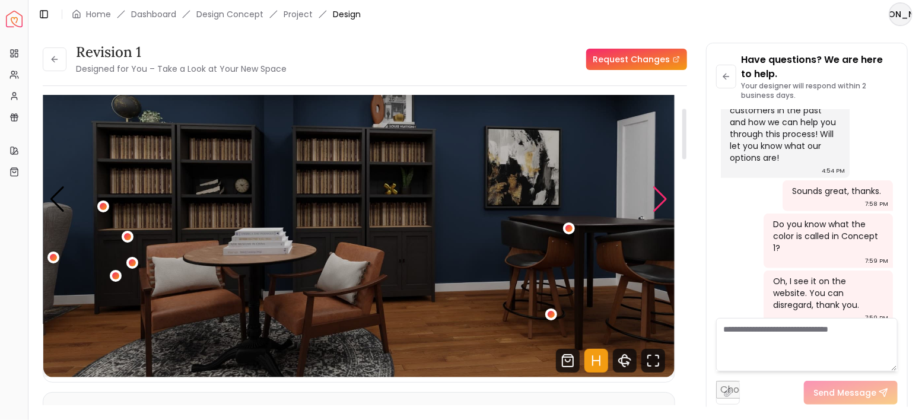
click at [655, 201] on div "Next slide" at bounding box center [661, 199] width 16 height 26
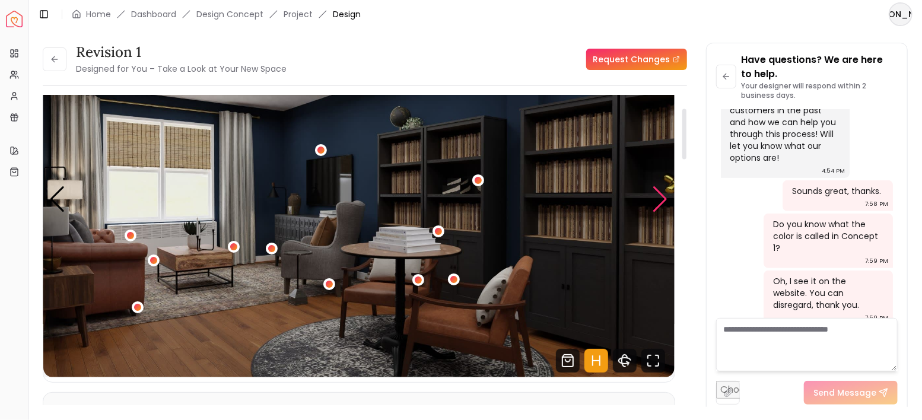
click at [655, 201] on div "Next slide" at bounding box center [661, 199] width 16 height 26
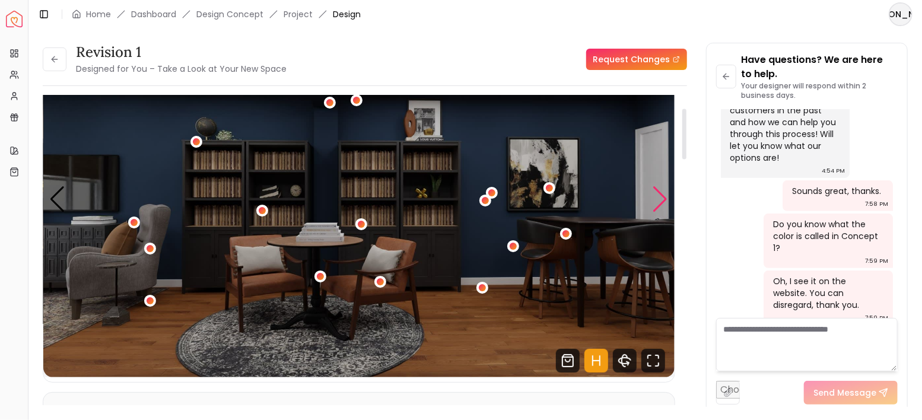
click at [655, 201] on div "Next slide" at bounding box center [661, 199] width 16 height 26
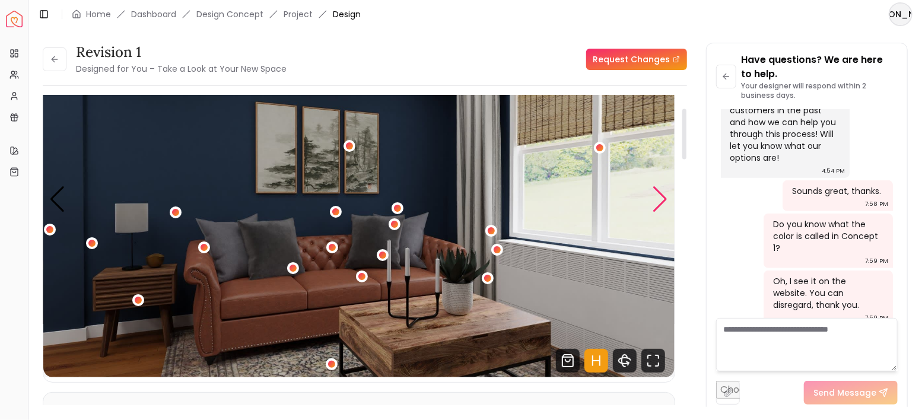
click at [655, 201] on div "Next slide" at bounding box center [661, 199] width 16 height 26
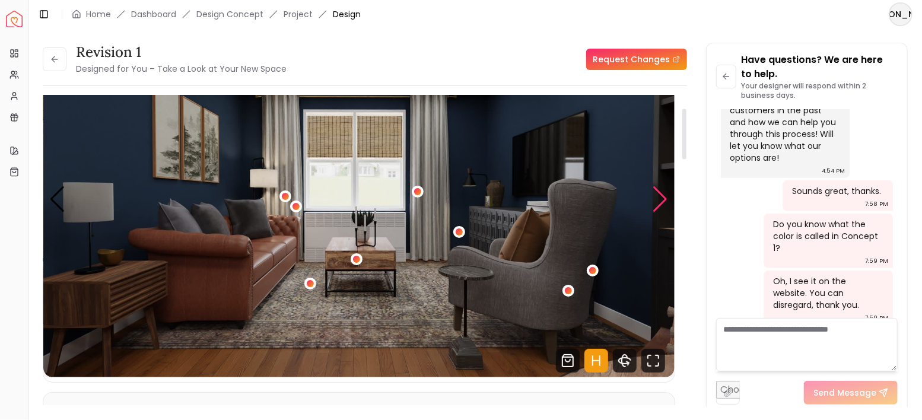
click at [655, 203] on div "Next slide" at bounding box center [661, 199] width 16 height 26
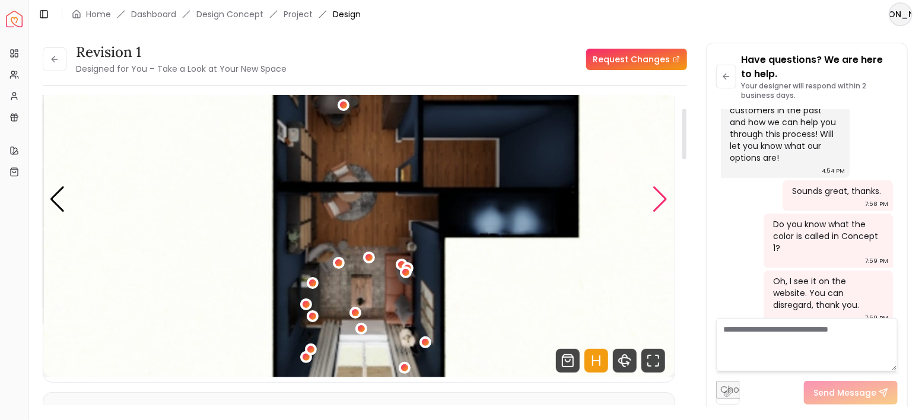
click at [655, 202] on div "Next slide" at bounding box center [661, 199] width 16 height 26
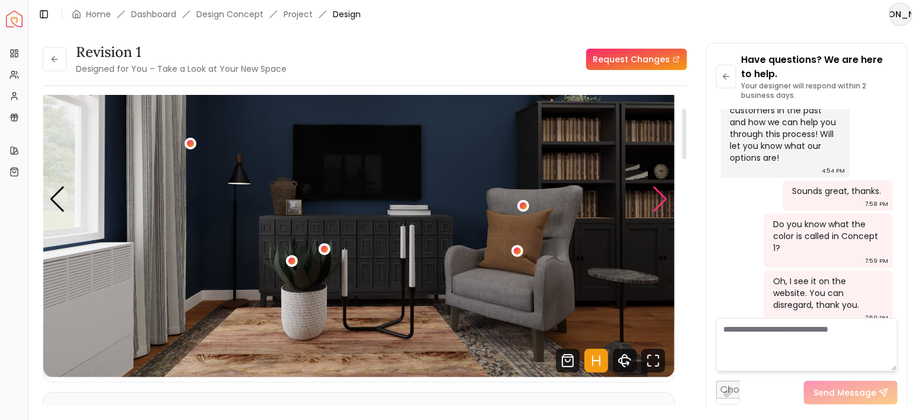
click at [655, 202] on div "Next slide" at bounding box center [661, 199] width 16 height 26
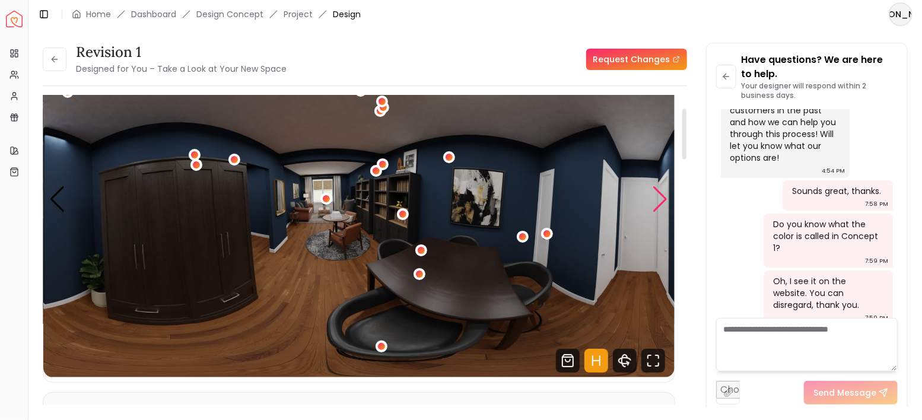
click at [655, 202] on div "Next slide" at bounding box center [661, 199] width 16 height 26
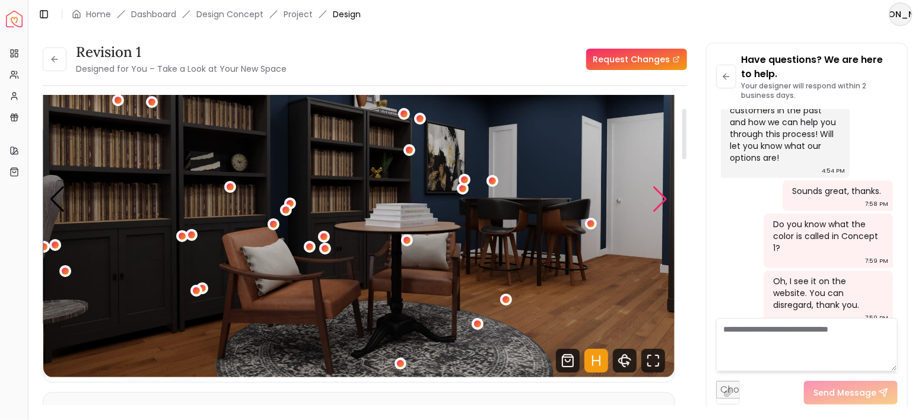
click at [655, 202] on div "Next slide" at bounding box center [661, 199] width 16 height 26
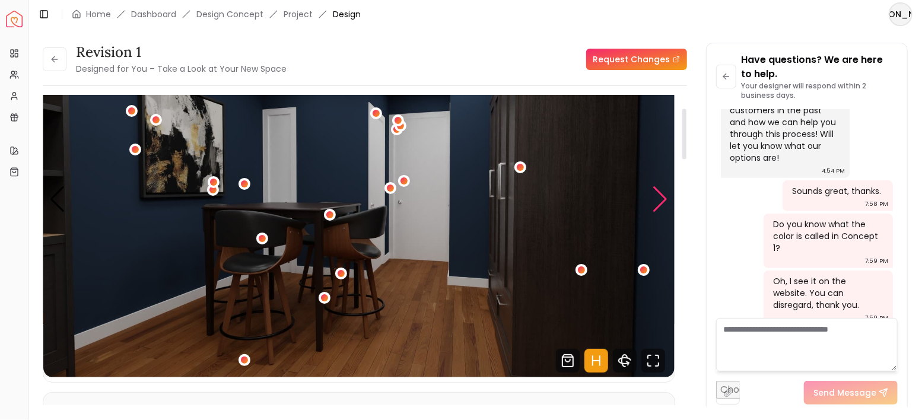
click at [655, 202] on div "Next slide" at bounding box center [661, 199] width 16 height 26
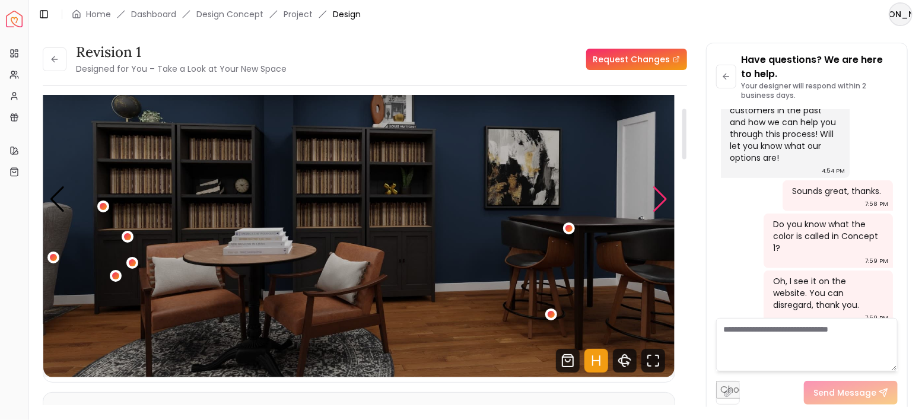
click at [655, 202] on div "Next slide" at bounding box center [661, 199] width 16 height 26
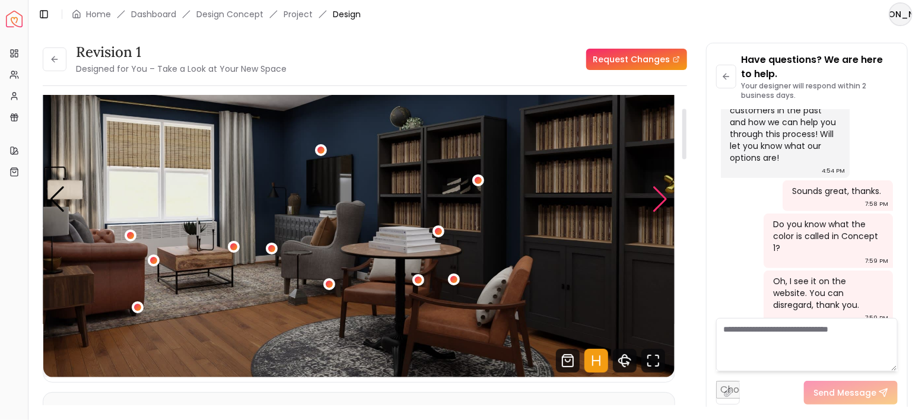
click at [655, 202] on div "Next slide" at bounding box center [661, 199] width 16 height 26
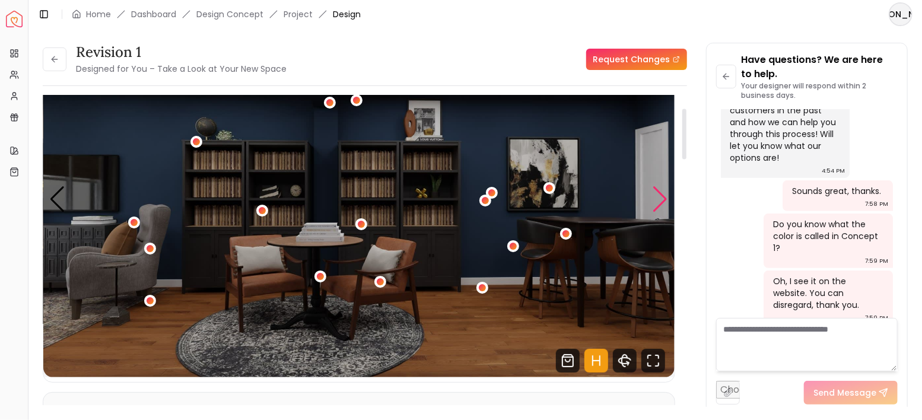
click at [655, 202] on div "Next slide" at bounding box center [661, 199] width 16 height 26
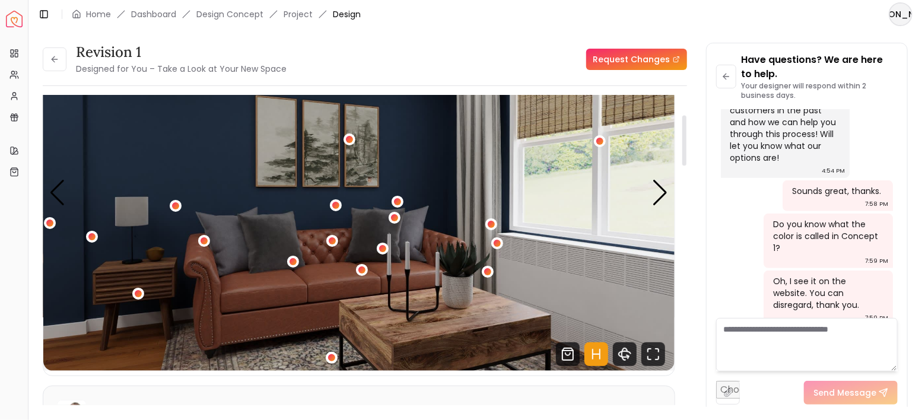
scroll to position [119, 0]
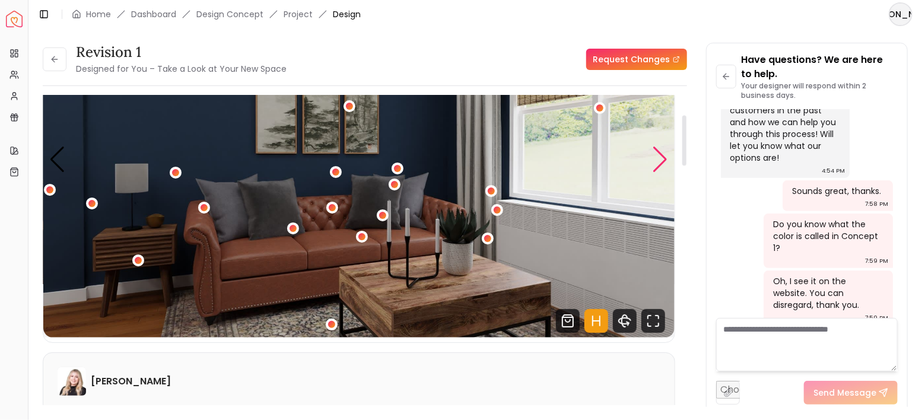
click at [653, 161] on div "Next slide" at bounding box center [661, 160] width 16 height 26
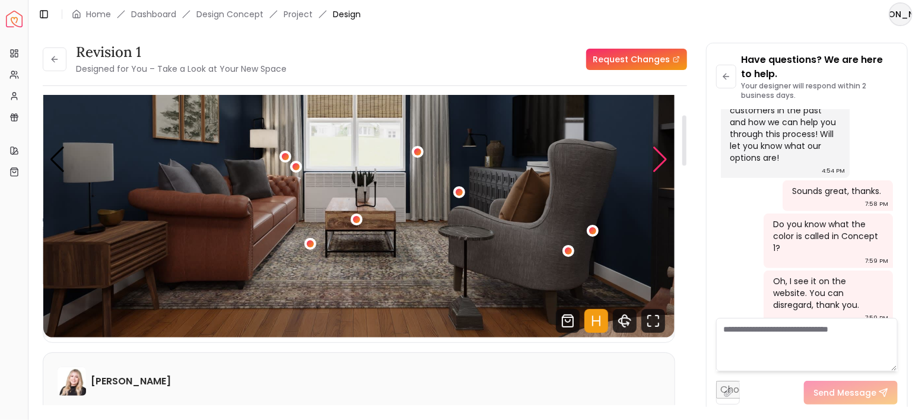
click at [660, 161] on div "Next slide" at bounding box center [661, 160] width 16 height 26
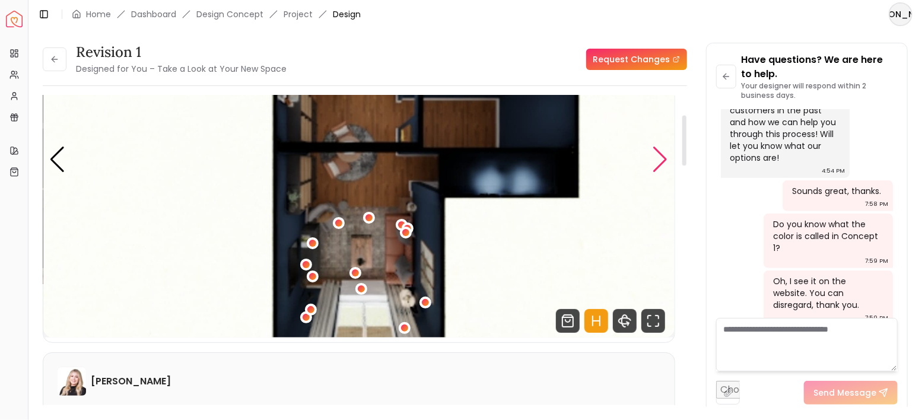
click at [660, 161] on div "Next slide" at bounding box center [661, 160] width 16 height 26
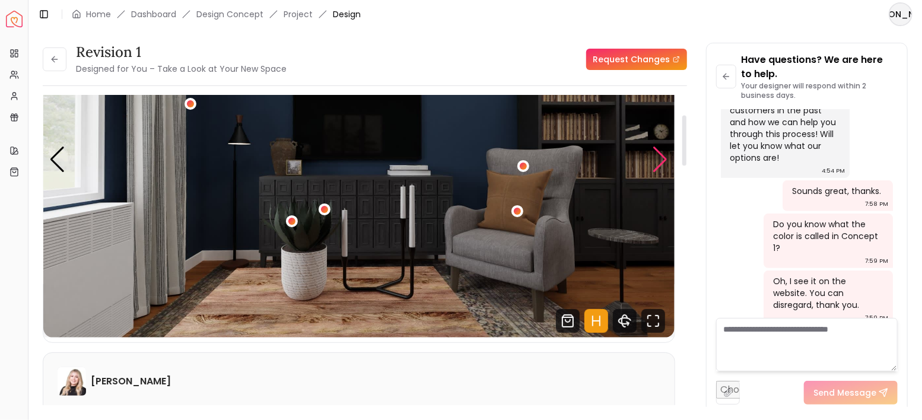
click at [660, 161] on div "Next slide" at bounding box center [661, 160] width 16 height 26
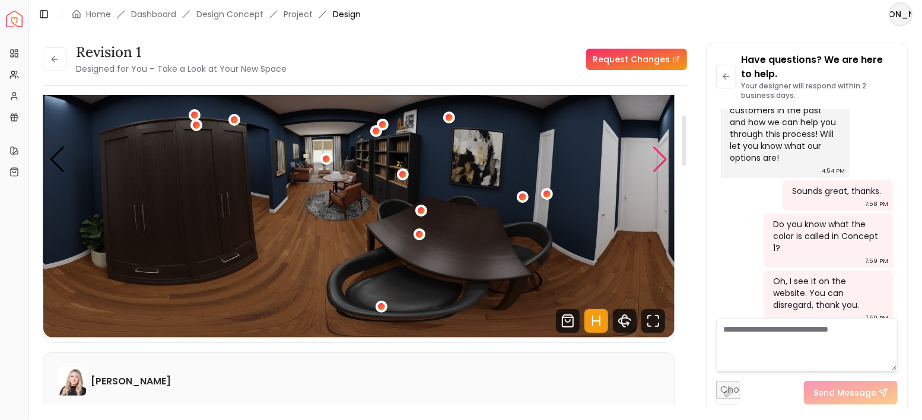
click at [660, 161] on div "Next slide" at bounding box center [661, 160] width 16 height 26
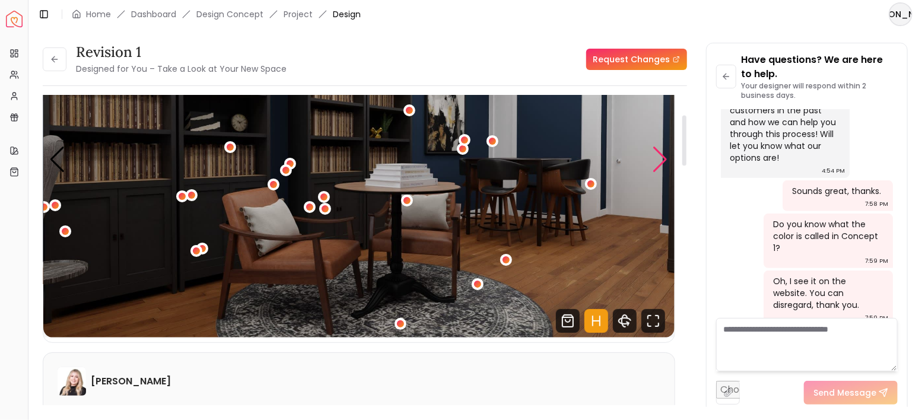
click at [660, 161] on div "Next slide" at bounding box center [661, 160] width 16 height 26
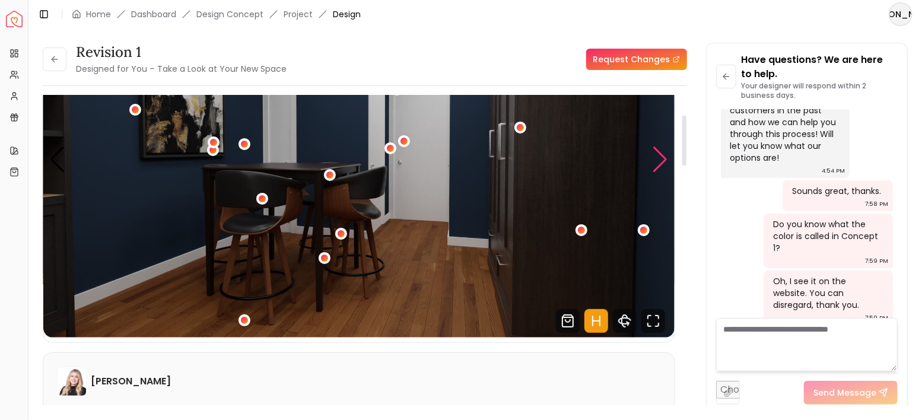
click at [660, 161] on div "Next slide" at bounding box center [661, 160] width 16 height 26
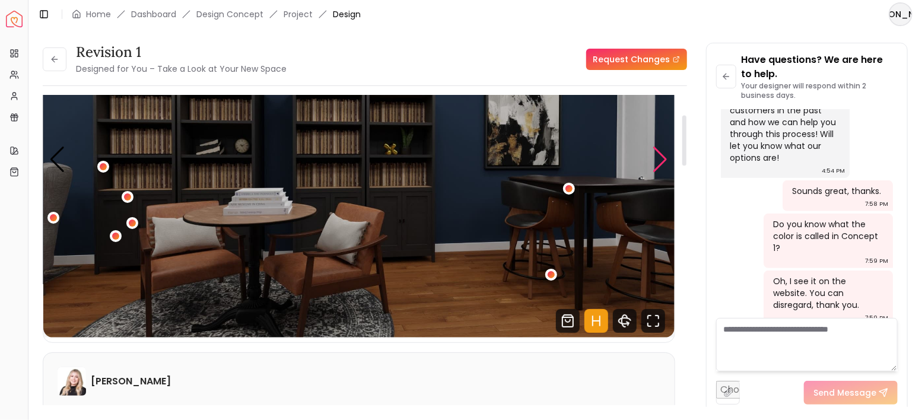
click at [660, 161] on div "Next slide" at bounding box center [661, 160] width 16 height 26
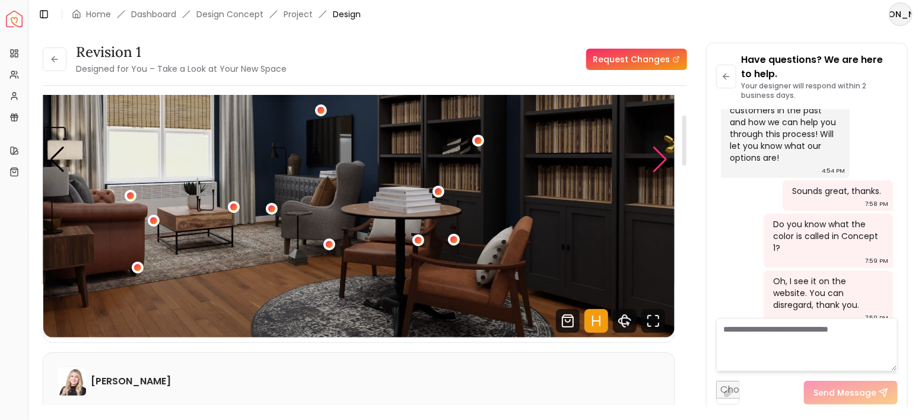
click at [660, 161] on div "Next slide" at bounding box center [661, 160] width 16 height 26
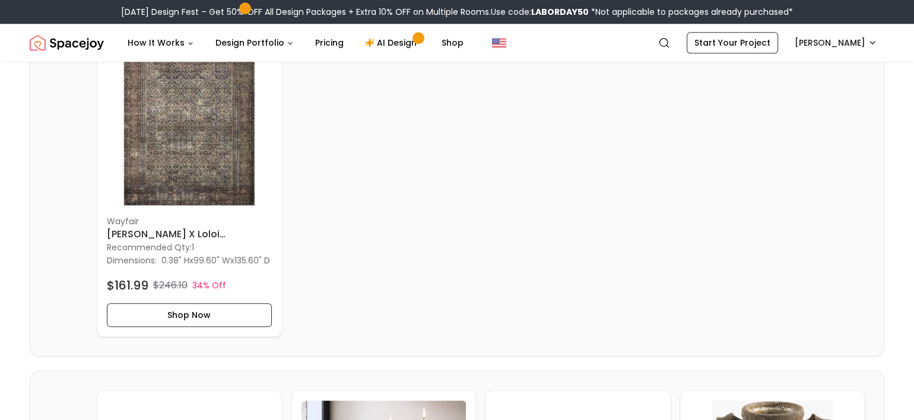
scroll to position [1305, 0]
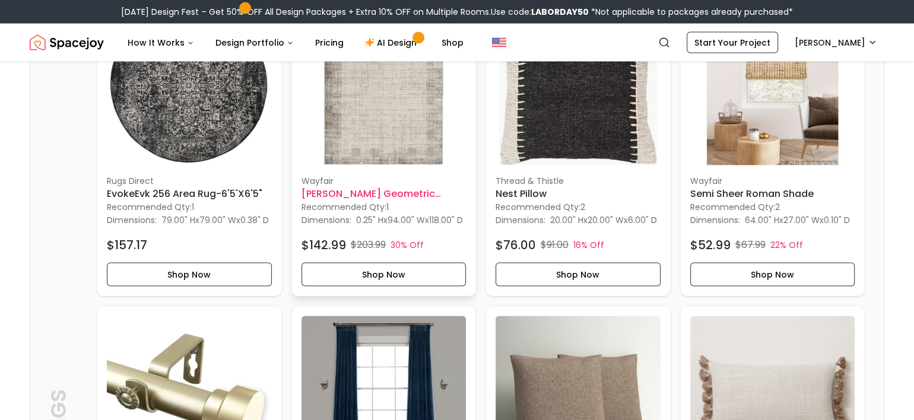
scroll to position [2374, 0]
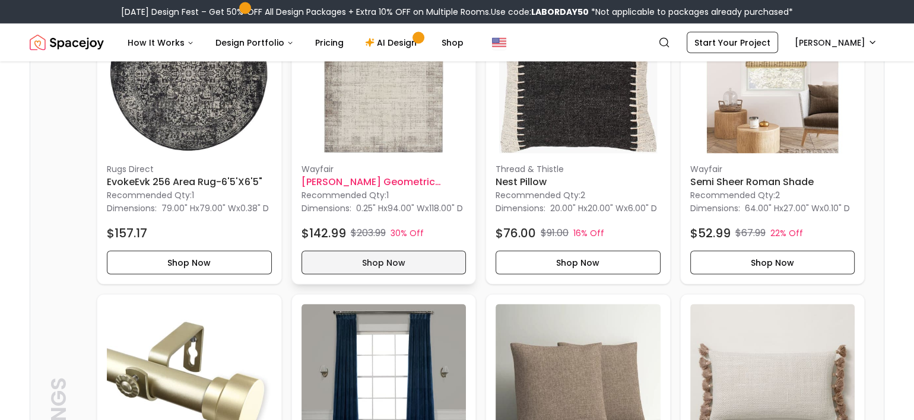
click at [398, 275] on button "Shop Now" at bounding box center [383, 263] width 165 height 24
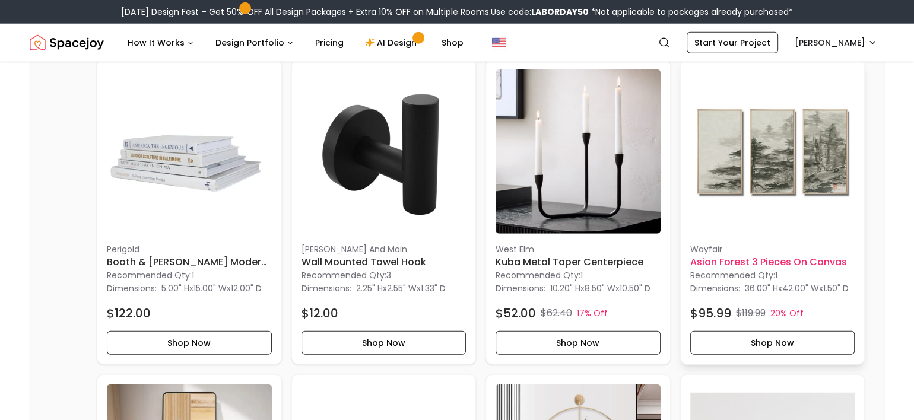
scroll to position [3323, 0]
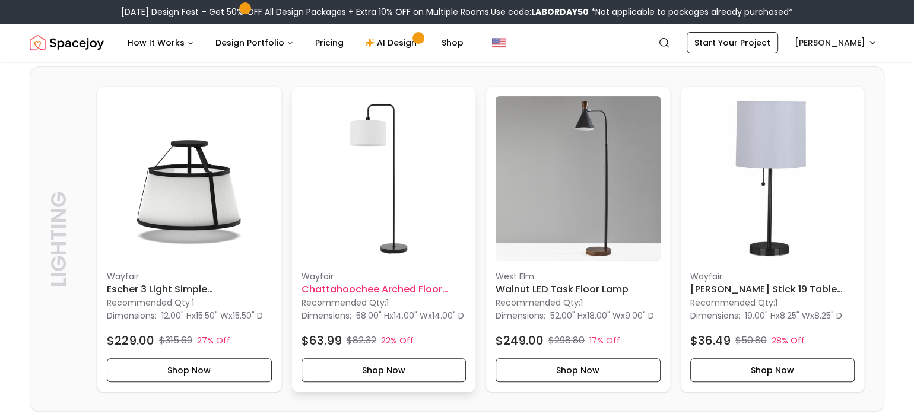
scroll to position [277, 0]
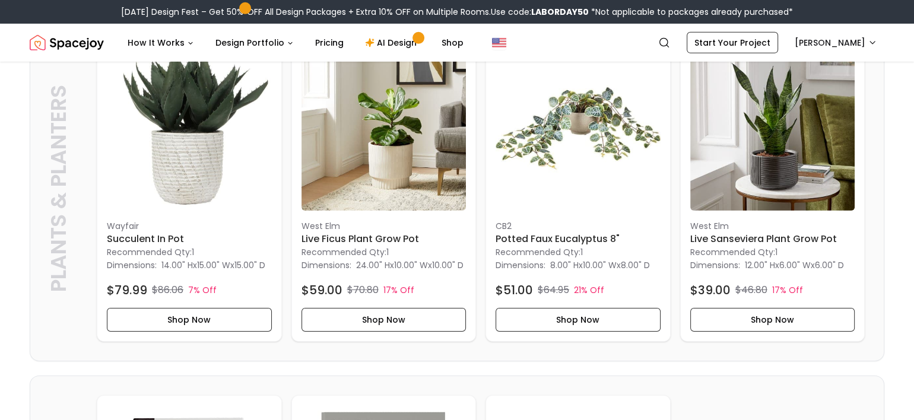
scroll to position [3995, 0]
